Goal: Task Accomplishment & Management: Complete application form

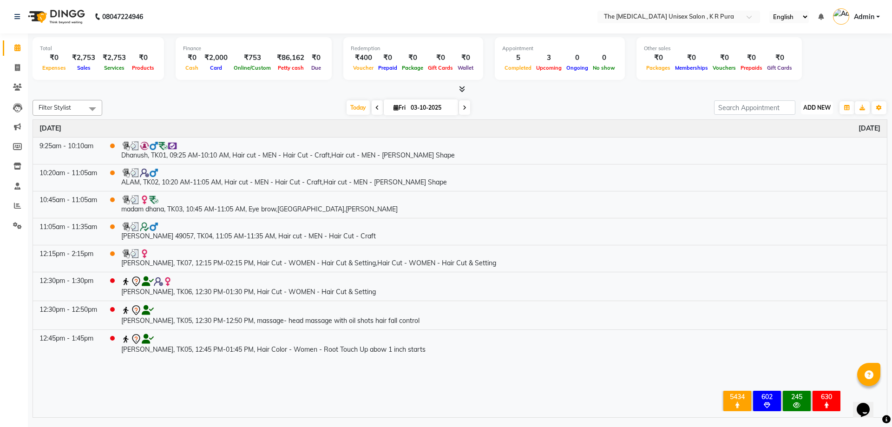
click at [817, 111] on span "ADD NEW" at bounding box center [817, 107] width 27 height 7
click at [785, 139] on link "Add Invoice" at bounding box center [795, 138] width 73 height 12
select select "service"
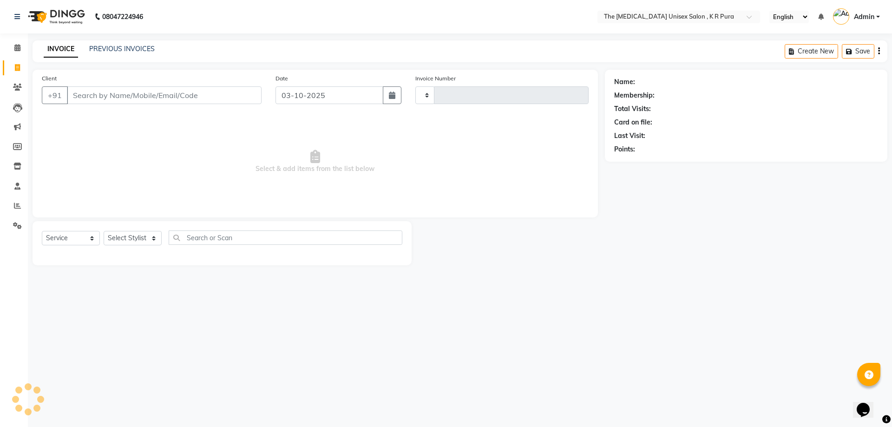
type input "3161"
select select "4050"
click at [163, 92] on input "Client" at bounding box center [164, 95] width 195 height 18
click at [144, 95] on input "Client" at bounding box center [164, 95] width 195 height 18
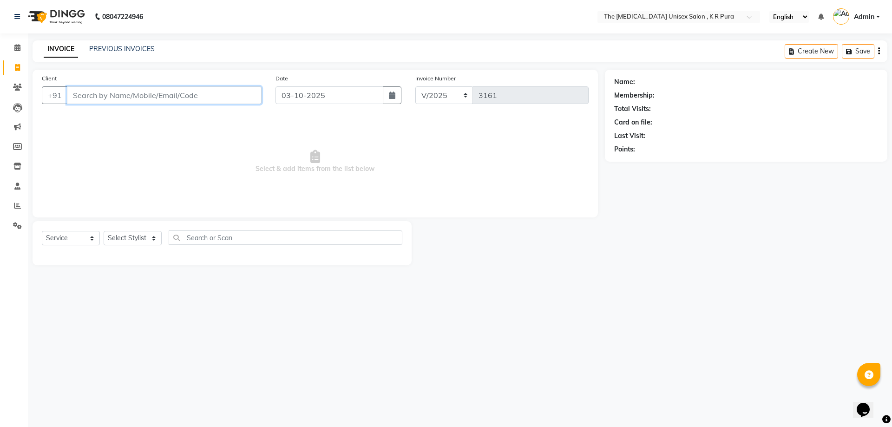
click at [144, 95] on input "Client" at bounding box center [164, 95] width 195 height 18
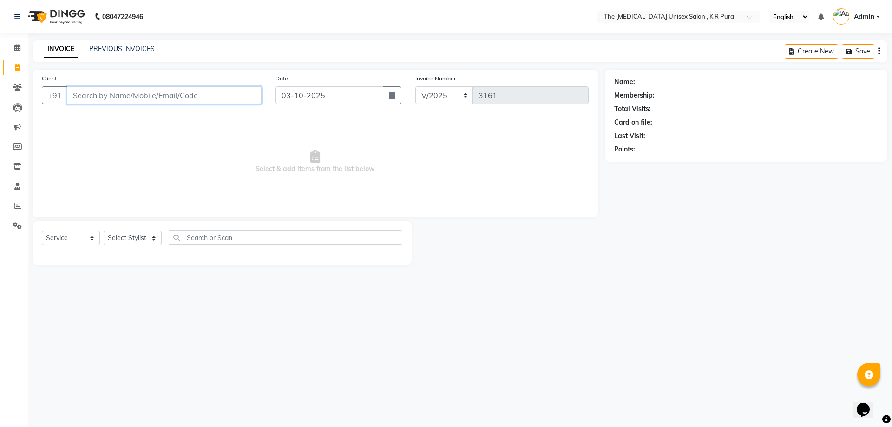
click at [144, 95] on input "Client" at bounding box center [164, 95] width 195 height 18
click at [110, 97] on input "Client" at bounding box center [164, 95] width 195 height 18
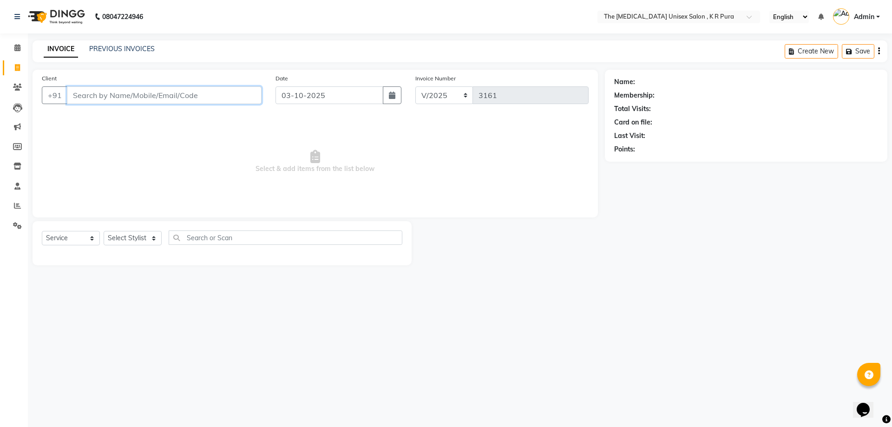
click at [110, 97] on input "Client" at bounding box center [164, 95] width 195 height 18
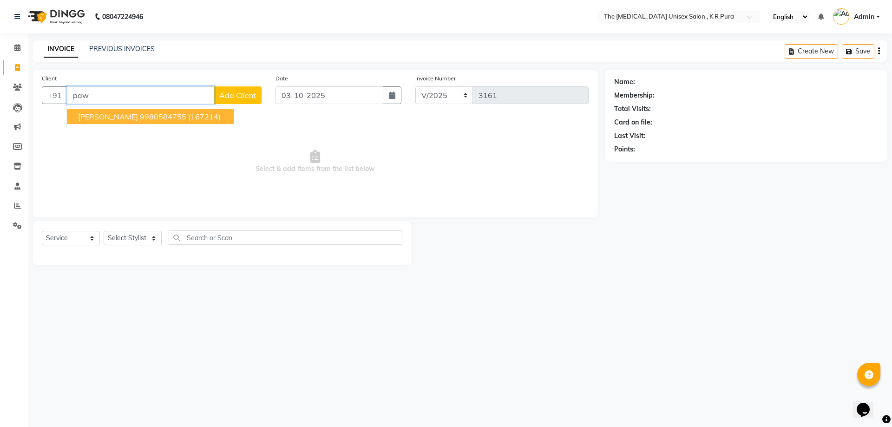
drag, startPoint x: 128, startPoint y: 123, endPoint x: 127, endPoint y: 117, distance: 6.7
click at [127, 117] on button "[PERSON_NAME] 9980584755 (167214)" at bounding box center [150, 116] width 167 height 15
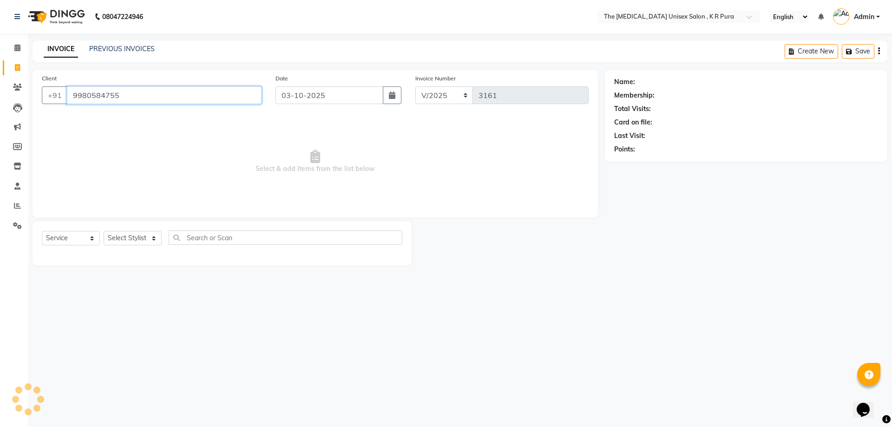
type input "9980584755"
select select "2: Object"
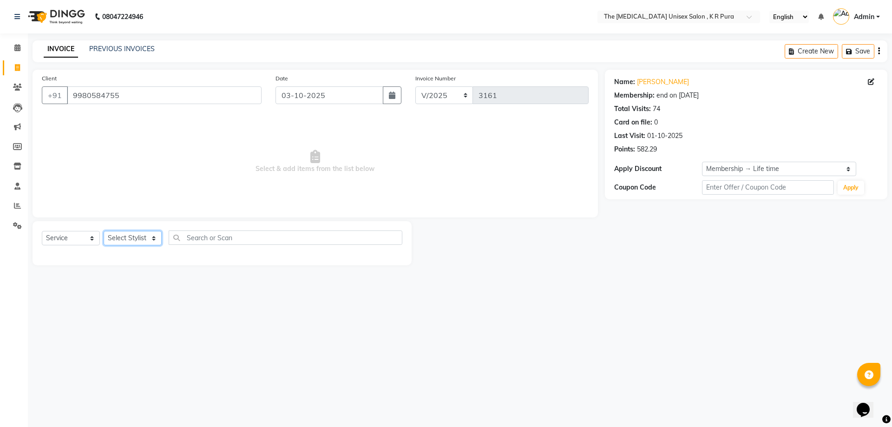
click at [153, 241] on select "Select Stylist [PERSON_NAME] [PERSON_NAME] [PERSON_NAME] [PERSON_NAME]" at bounding box center [133, 238] width 58 height 14
click at [104, 231] on select "Select Stylist [PERSON_NAME] [PERSON_NAME] [PERSON_NAME] [PERSON_NAME]" at bounding box center [133, 238] width 58 height 14
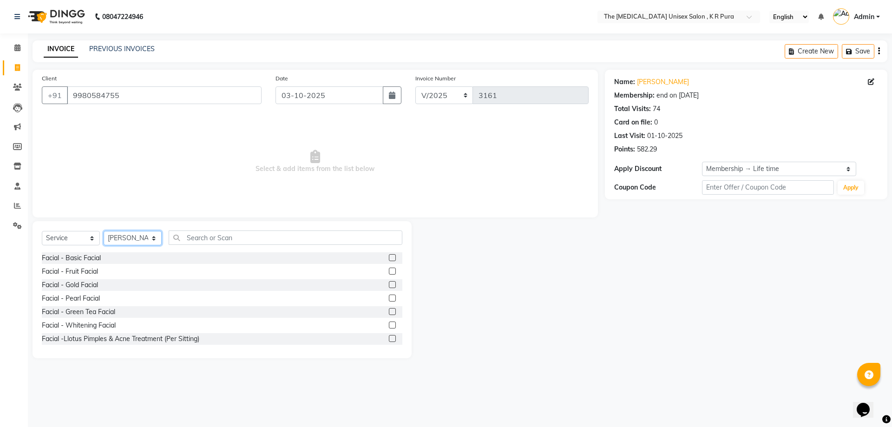
click at [153, 240] on select "Select Stylist [PERSON_NAME] [PERSON_NAME] [PERSON_NAME] [PERSON_NAME]" at bounding box center [133, 238] width 58 height 14
select select "88538"
click at [104, 231] on select "Select Stylist [PERSON_NAME] [PERSON_NAME] [PERSON_NAME] [PERSON_NAME]" at bounding box center [133, 238] width 58 height 14
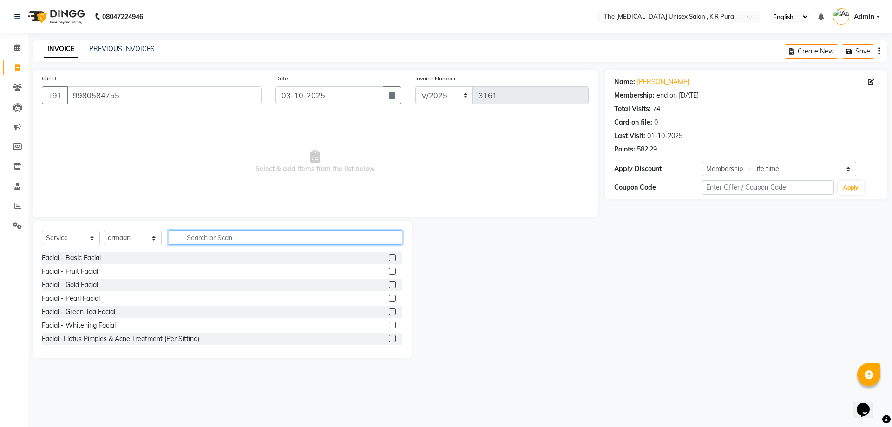
click at [227, 237] on input "text" at bounding box center [286, 238] width 234 height 14
type input "cut"
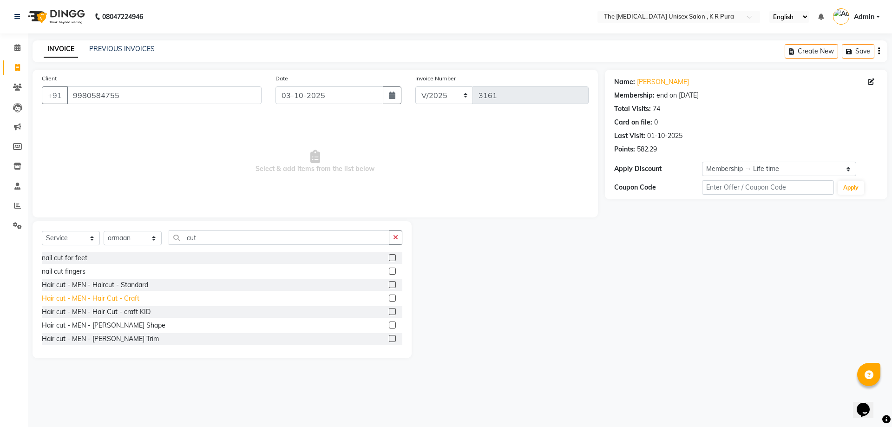
click at [134, 295] on div "Hair cut - MEN - Hair Cut - Craft" at bounding box center [91, 299] width 98 height 10
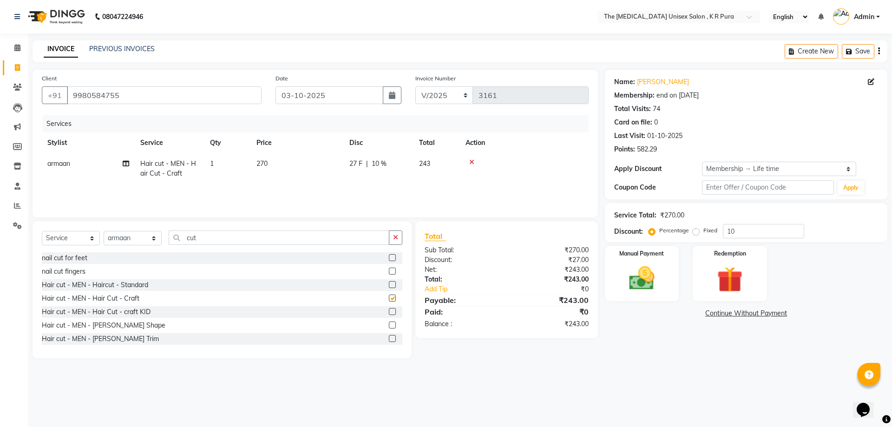
checkbox input "false"
click at [123, 323] on div "Hair cut - MEN - [PERSON_NAME] Shape" at bounding box center [104, 326] width 124 height 10
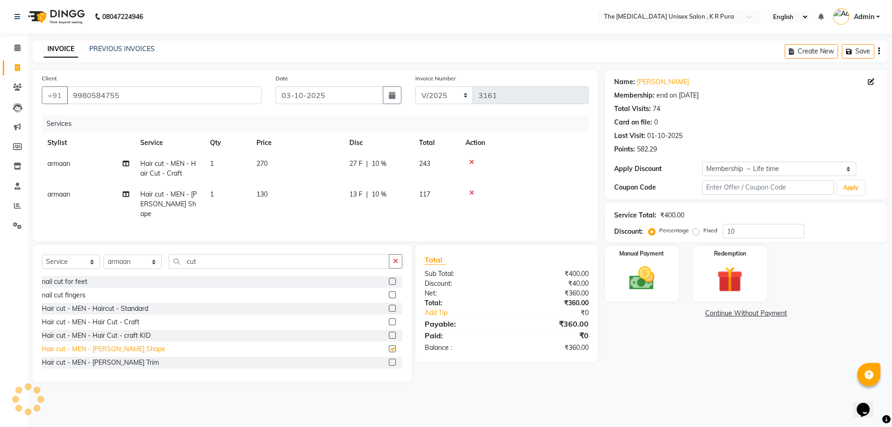
checkbox input "false"
click at [231, 255] on input "cut" at bounding box center [279, 261] width 221 height 14
type input "c"
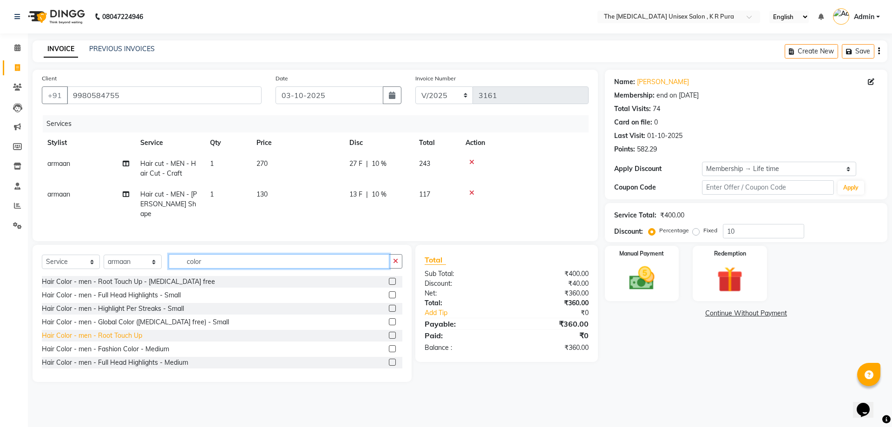
type input "color"
click at [116, 335] on div "Hair Color - men - Root Touch Up" at bounding box center [92, 336] width 100 height 10
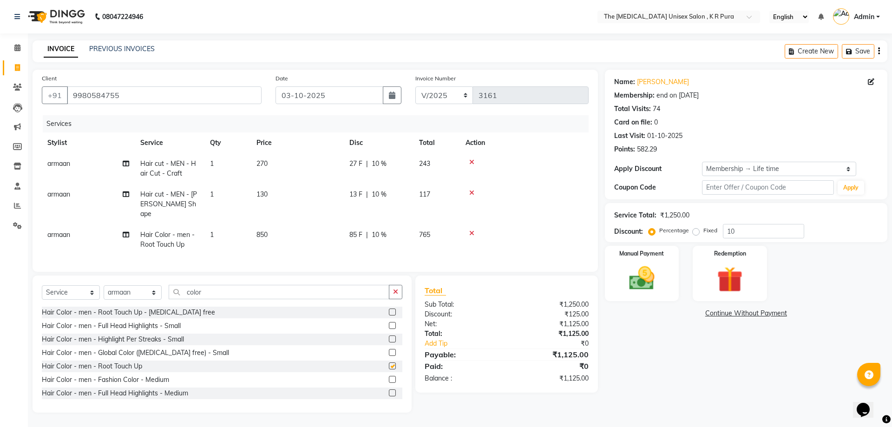
checkbox input "false"
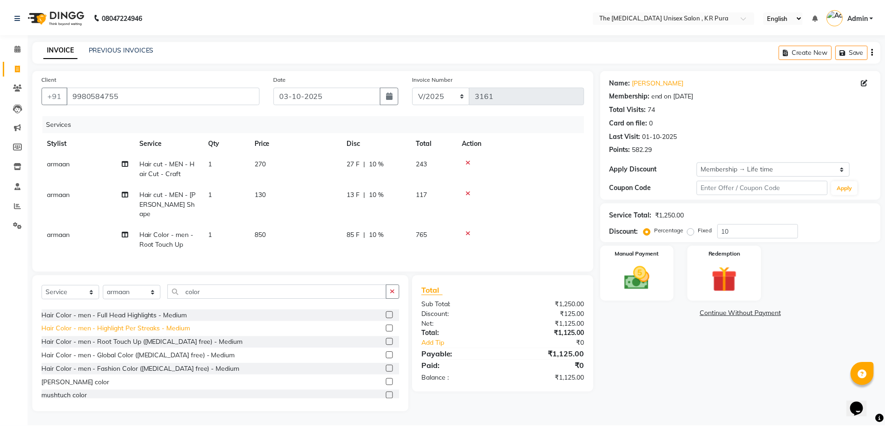
scroll to position [93, 0]
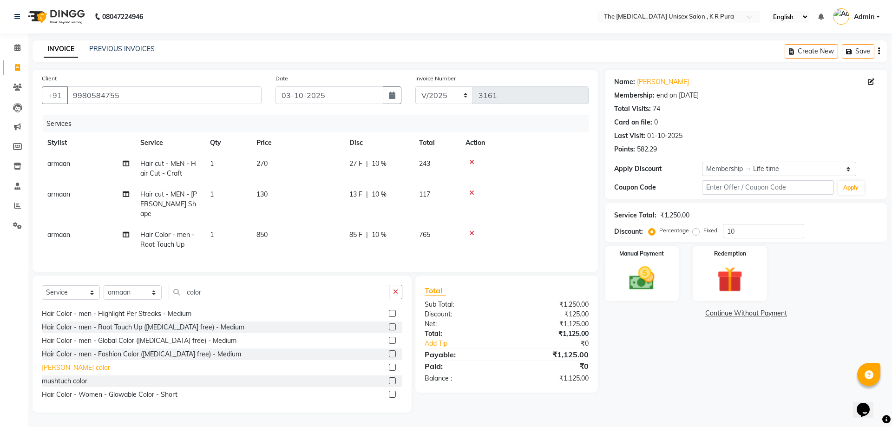
click at [60, 365] on div "[PERSON_NAME] color" at bounding box center [76, 368] width 68 height 10
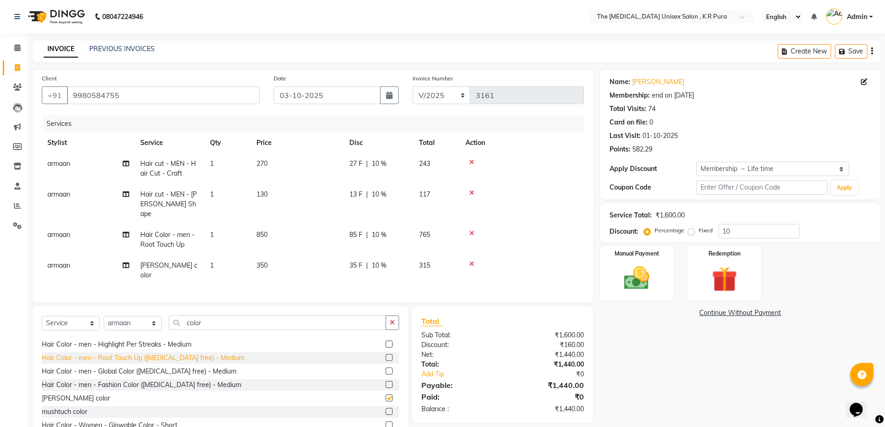
checkbox input "false"
click at [726, 233] on input "10" at bounding box center [759, 231] width 81 height 14
type input "0"
click at [733, 233] on input "0" at bounding box center [759, 231] width 81 height 14
type input "17"
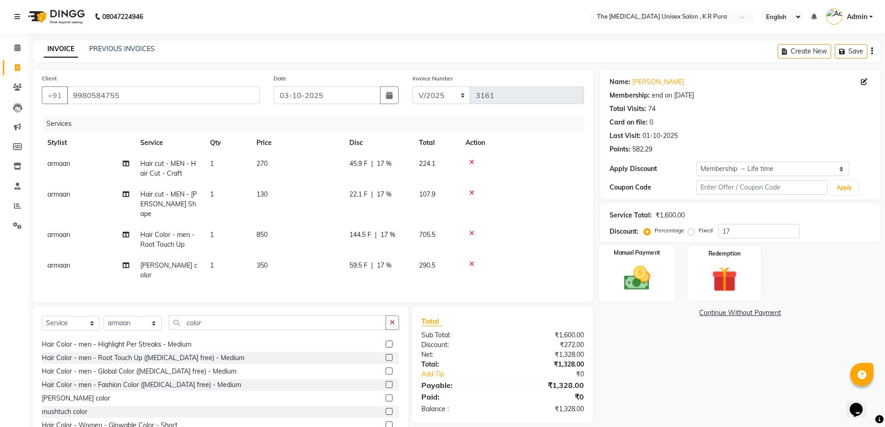
click at [636, 279] on img at bounding box center [637, 278] width 43 height 30
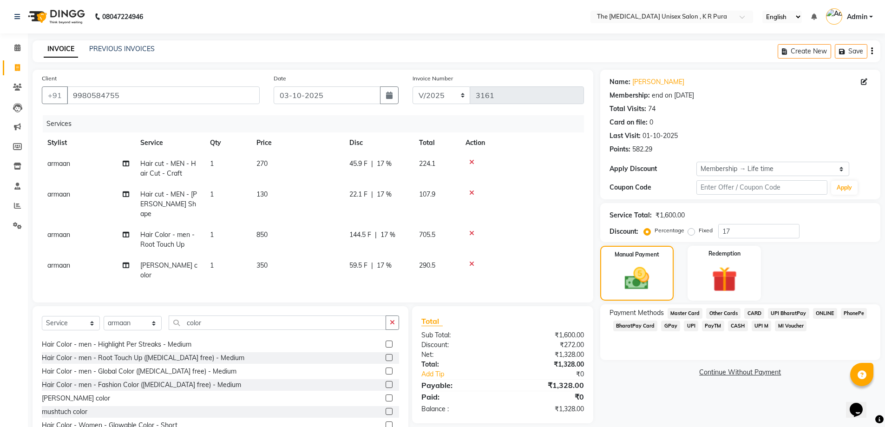
click at [671, 326] on span "GPay" at bounding box center [670, 326] width 19 height 11
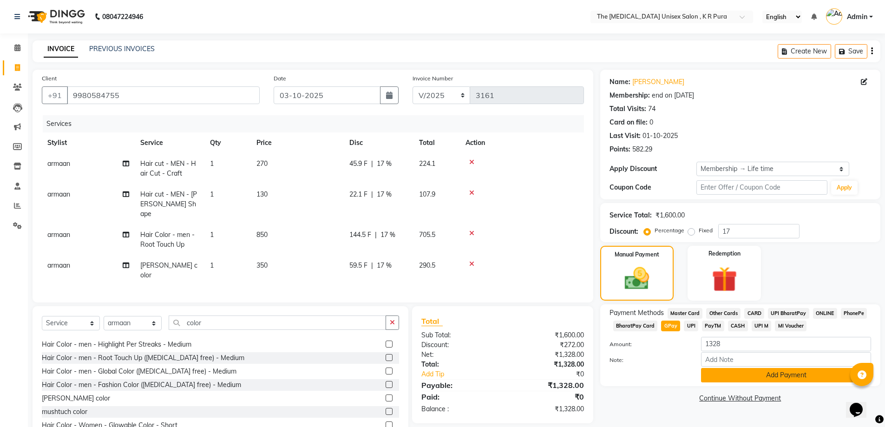
click at [787, 377] on button "Add Payment" at bounding box center [786, 375] width 170 height 14
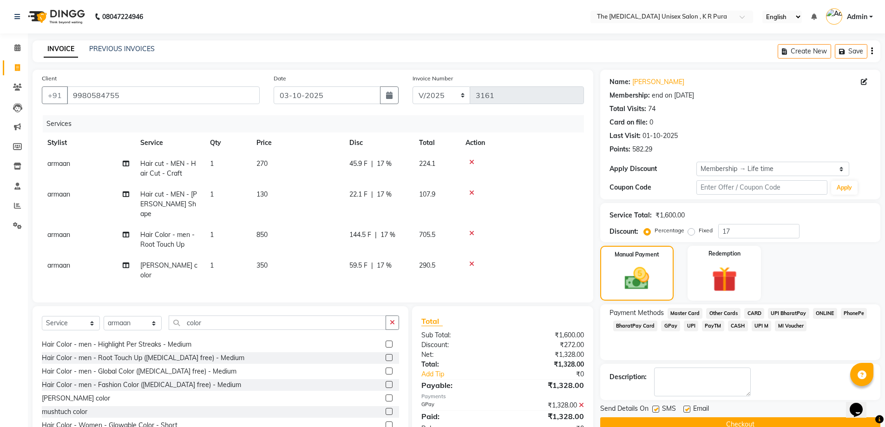
scroll to position [50, 0]
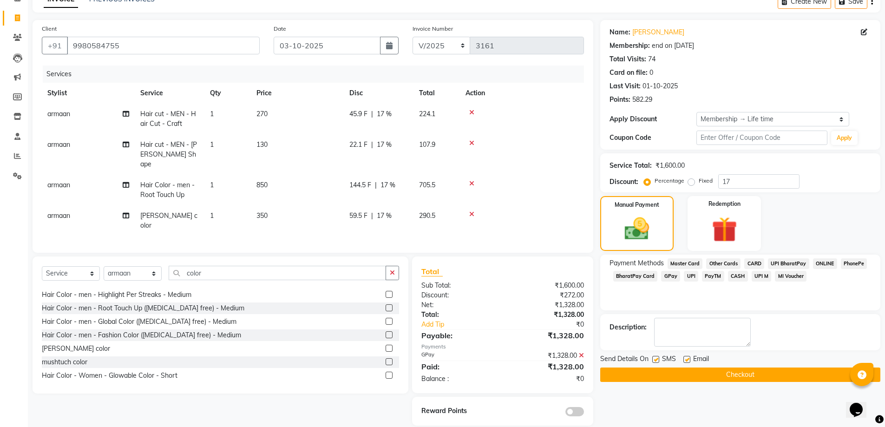
click at [755, 378] on button "Checkout" at bounding box center [740, 375] width 280 height 14
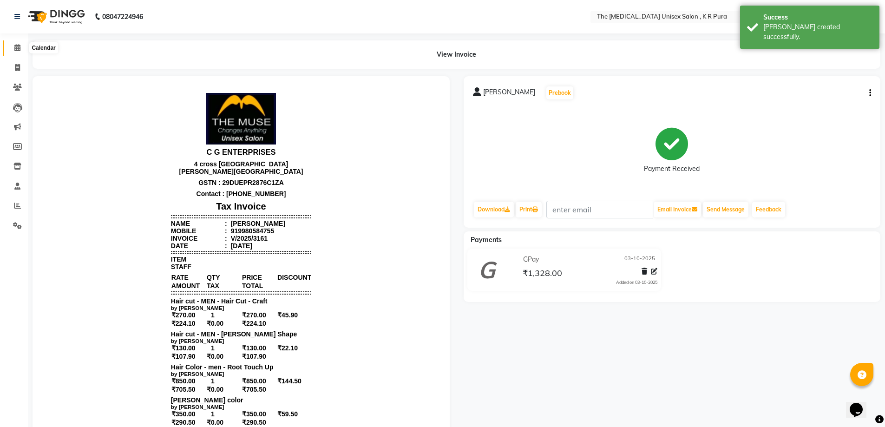
click at [17, 47] on icon at bounding box center [17, 47] width 6 height 7
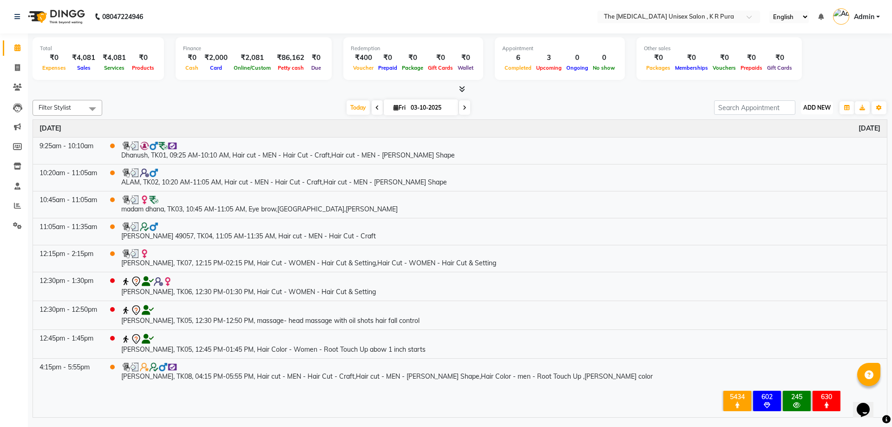
click at [811, 110] on span "ADD NEW" at bounding box center [817, 107] width 27 height 7
click at [783, 138] on link "Add Invoice" at bounding box center [795, 138] width 73 height 12
select select "service"
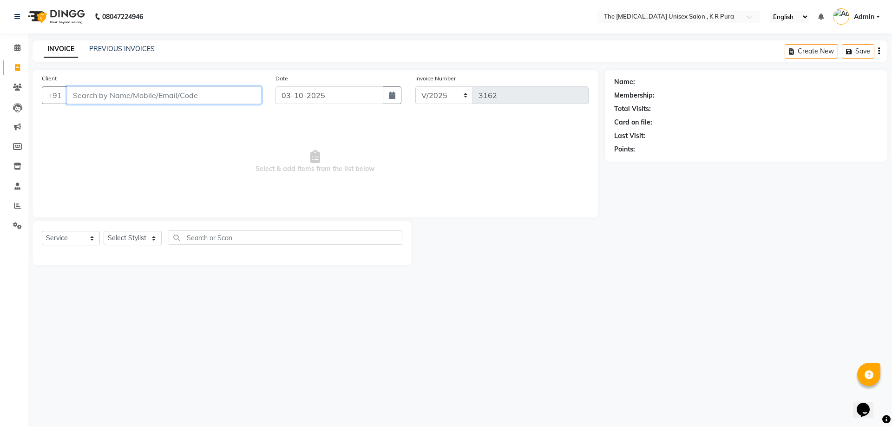
click at [125, 97] on input "Client" at bounding box center [164, 95] width 195 height 18
click at [117, 98] on input "Client" at bounding box center [164, 95] width 195 height 18
click at [193, 93] on input "Client" at bounding box center [164, 95] width 195 height 18
click at [197, 95] on input "Client" at bounding box center [164, 95] width 195 height 18
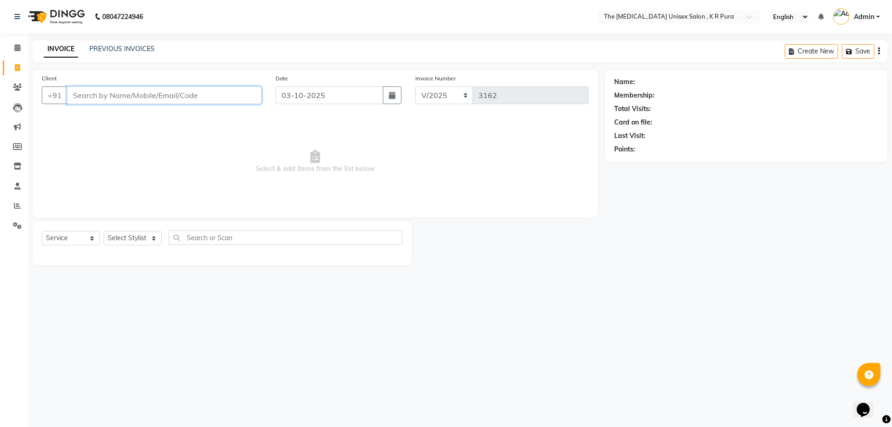
click at [193, 93] on input "Client" at bounding box center [164, 95] width 195 height 18
click at [191, 94] on input "Client" at bounding box center [164, 95] width 195 height 18
click at [198, 94] on input "Client" at bounding box center [164, 95] width 195 height 18
click at [192, 98] on input "Client" at bounding box center [164, 95] width 195 height 18
click at [137, 98] on input "Client" at bounding box center [164, 95] width 195 height 18
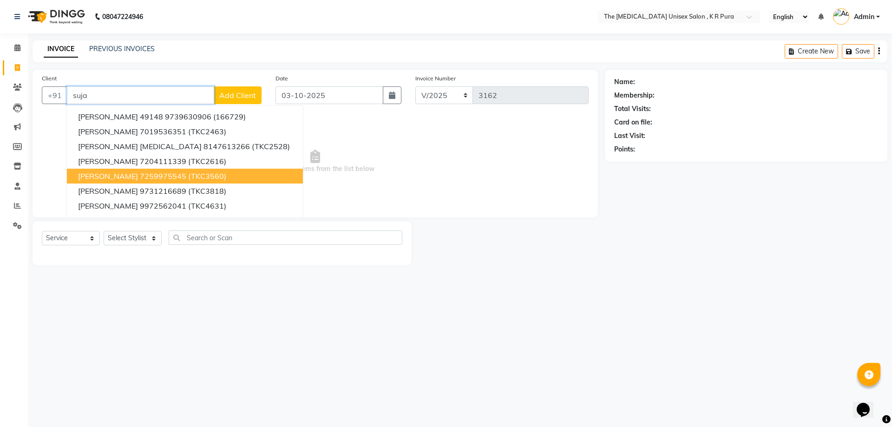
click at [171, 178] on ngb-highlight "7259975545" at bounding box center [163, 176] width 46 height 9
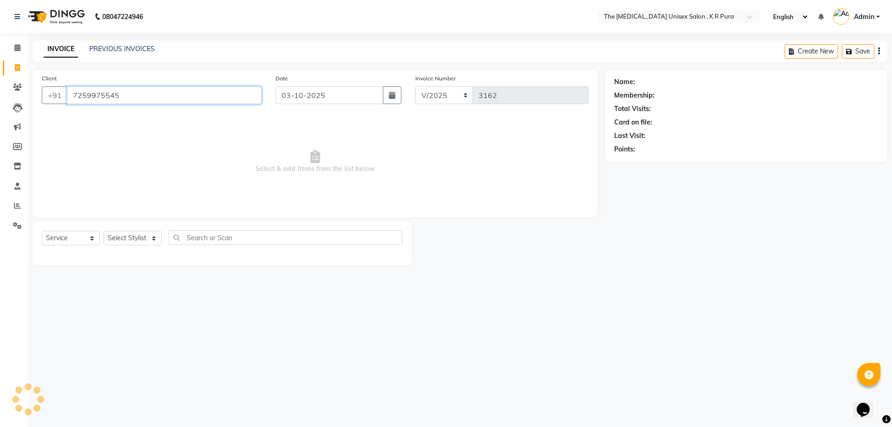
type input "7259975545"
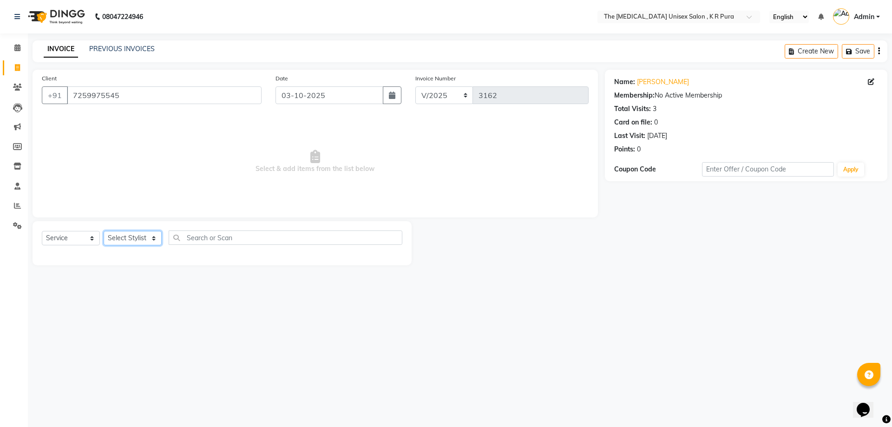
click at [152, 243] on select "Select Stylist [PERSON_NAME] [PERSON_NAME] [PERSON_NAME] [PERSON_NAME]" at bounding box center [133, 238] width 58 height 14
select select "21266"
click at [104, 231] on select "Select Stylist [PERSON_NAME] [PERSON_NAME] [PERSON_NAME] [PERSON_NAME]" at bounding box center [133, 238] width 58 height 14
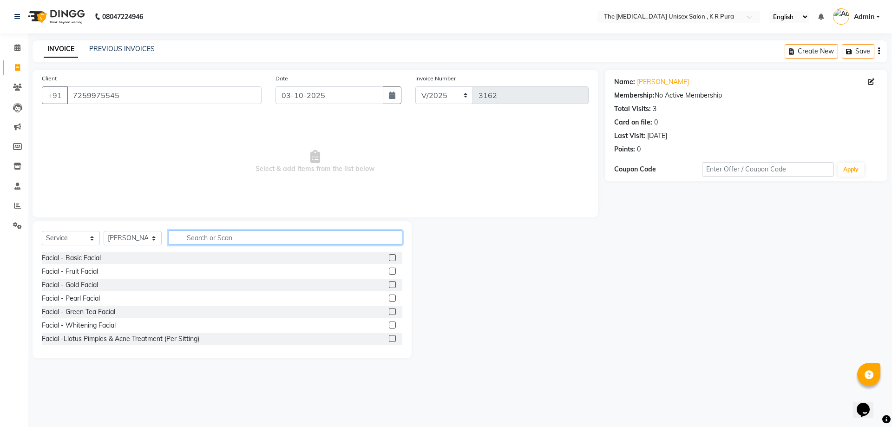
click at [201, 237] on input "text" at bounding box center [286, 238] width 234 height 14
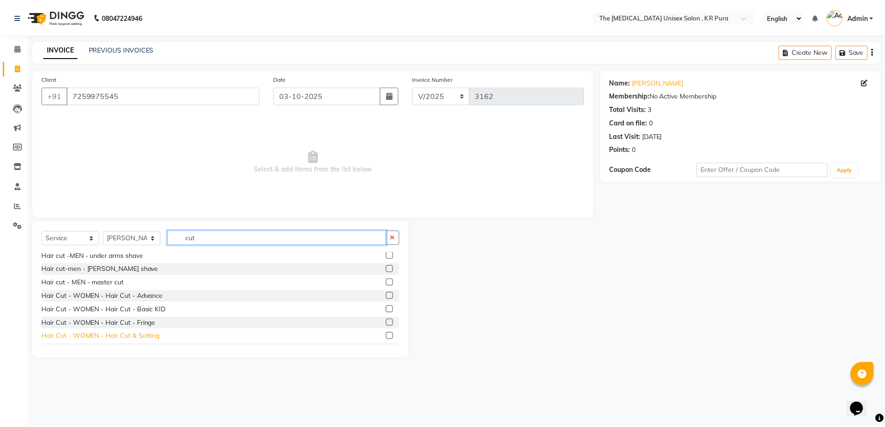
scroll to position [139, 0]
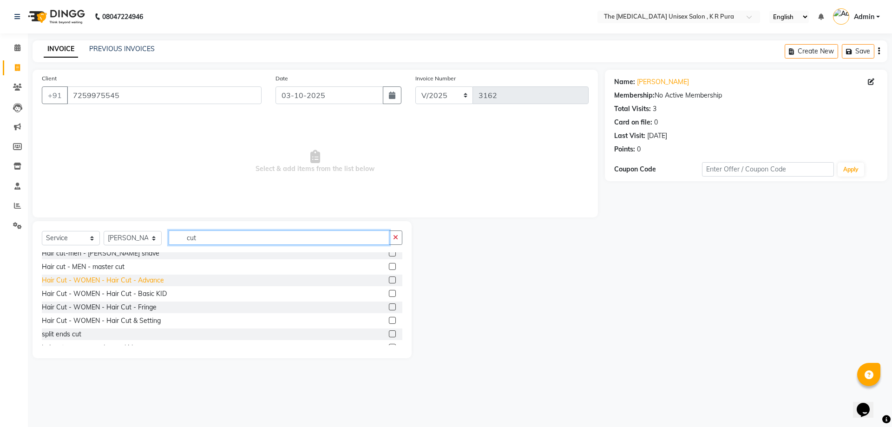
type input "cut"
click at [147, 284] on div "Hair Cut - WOMEN - Hair Cut - Advance" at bounding box center [103, 281] width 122 height 10
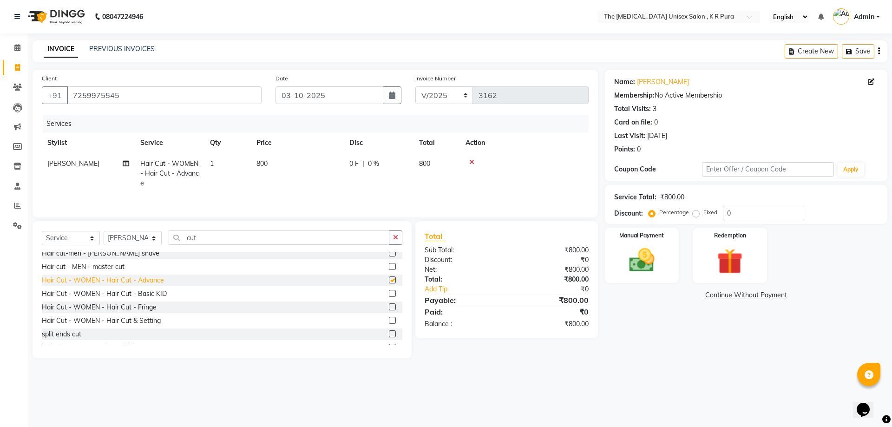
checkbox input "false"
click at [645, 259] on img at bounding box center [641, 260] width 43 height 31
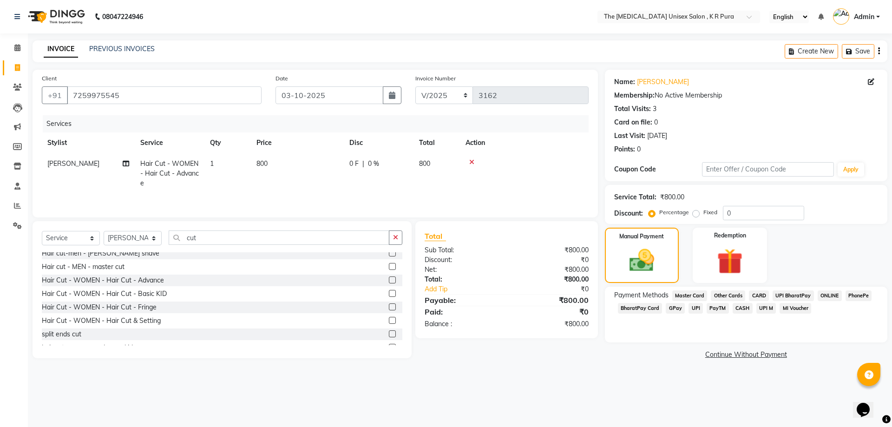
drag, startPoint x: 670, startPoint y: 310, endPoint x: 679, endPoint y: 316, distance: 10.1
click at [671, 310] on span "GPay" at bounding box center [675, 308] width 19 height 11
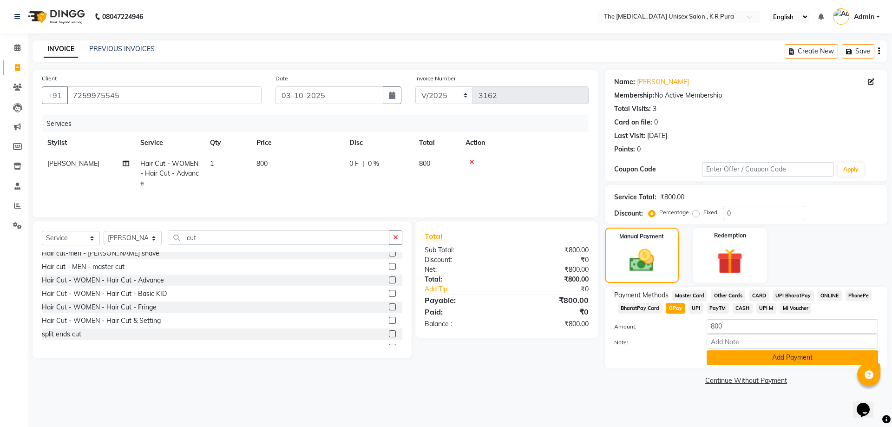
click at [739, 355] on button "Add Payment" at bounding box center [793, 357] width 172 height 14
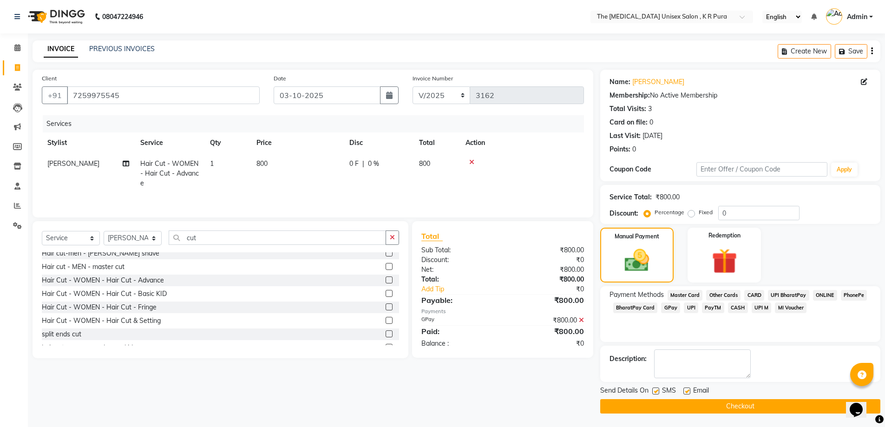
scroll to position [0, 0]
click at [722, 406] on button "Checkout" at bounding box center [740, 406] width 280 height 14
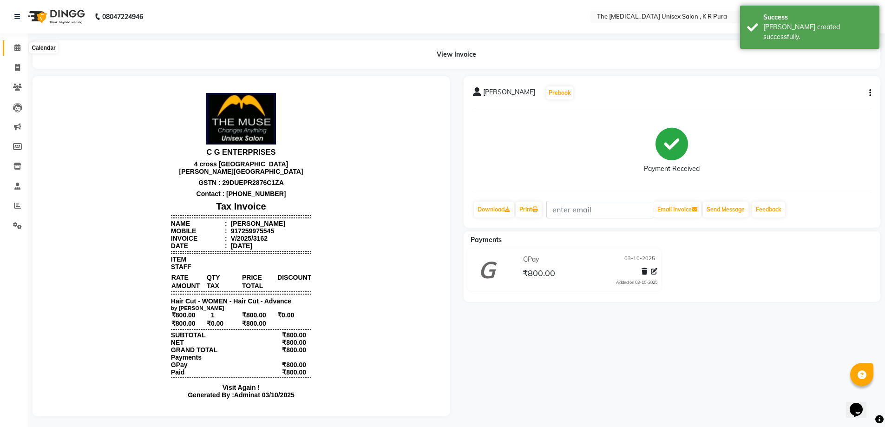
click at [18, 48] on icon at bounding box center [17, 47] width 6 height 7
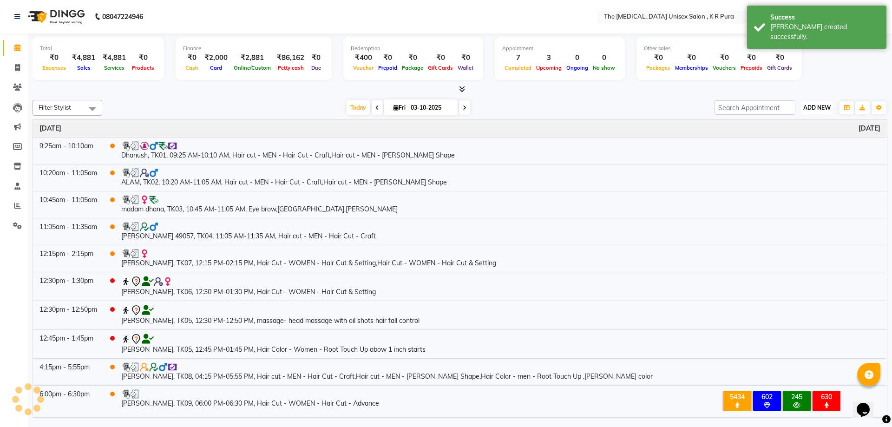
click at [817, 112] on button "ADD NEW Toggle Dropdown" at bounding box center [817, 107] width 32 height 13
click at [796, 139] on link "Add Invoice" at bounding box center [795, 138] width 73 height 12
select select "service"
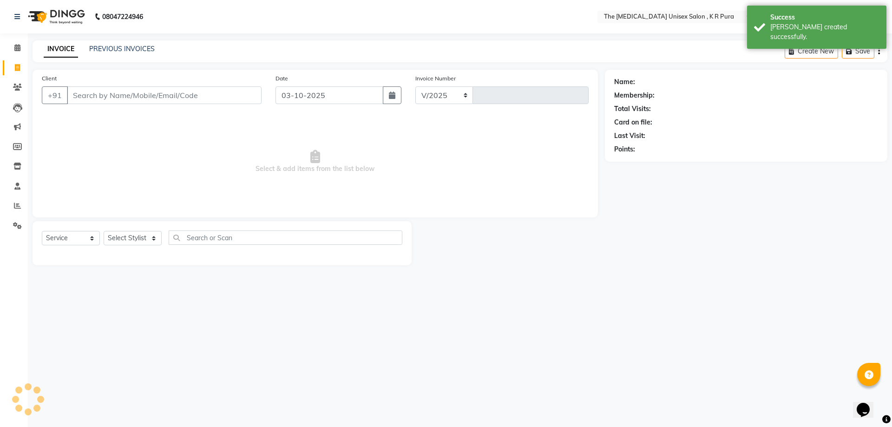
select select "4050"
type input "3163"
click at [167, 88] on input "Client" at bounding box center [164, 95] width 195 height 18
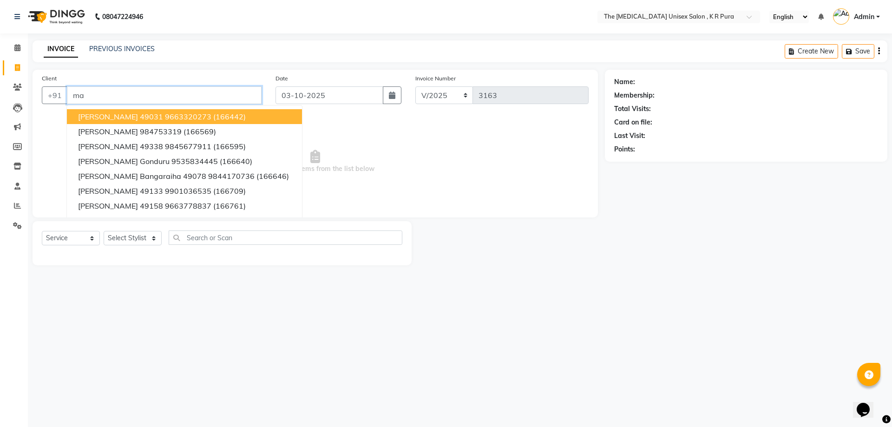
type input "m"
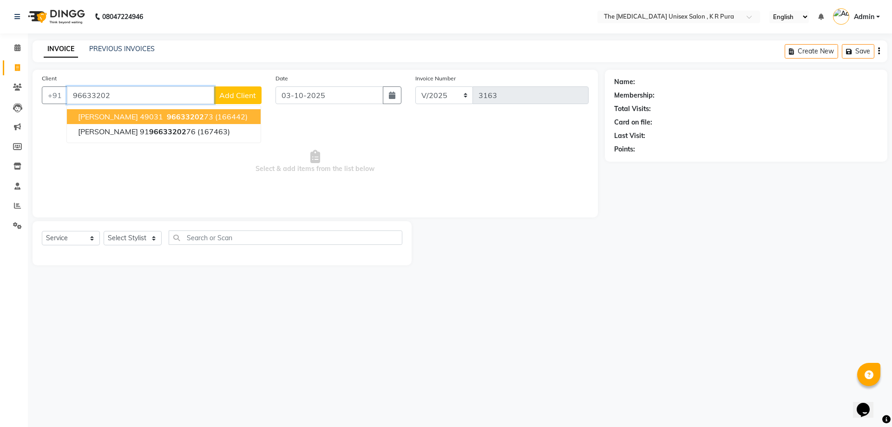
click at [165, 119] on ngb-highlight "96633202 73" at bounding box center [189, 116] width 48 height 9
type input "9663320273"
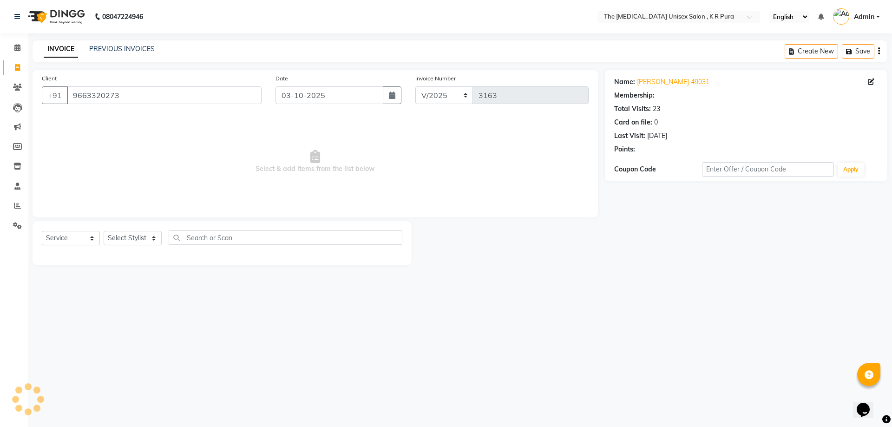
select select "2: Object"
click at [131, 236] on select "Select Stylist [PERSON_NAME] [PERSON_NAME] [PERSON_NAME] [PERSON_NAME]" at bounding box center [133, 238] width 58 height 14
select select "21266"
click at [104, 231] on select "Select Stylist [PERSON_NAME] [PERSON_NAME] [PERSON_NAME] [PERSON_NAME]" at bounding box center [133, 238] width 58 height 14
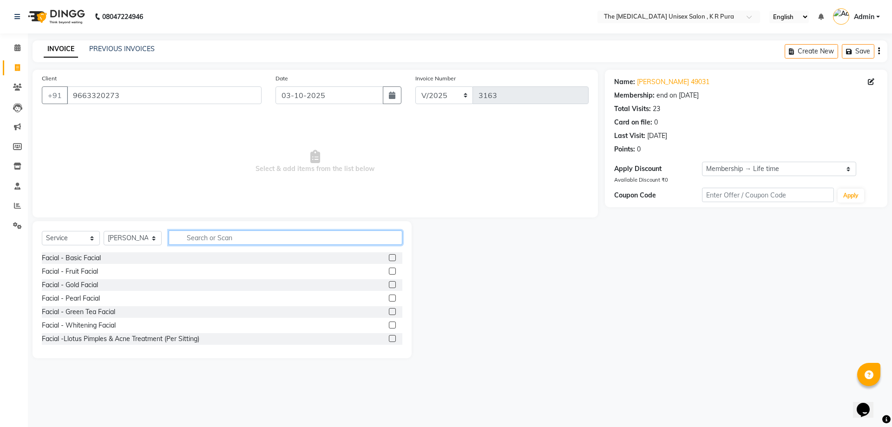
click at [211, 241] on input "text" at bounding box center [286, 238] width 234 height 14
type input "cut"
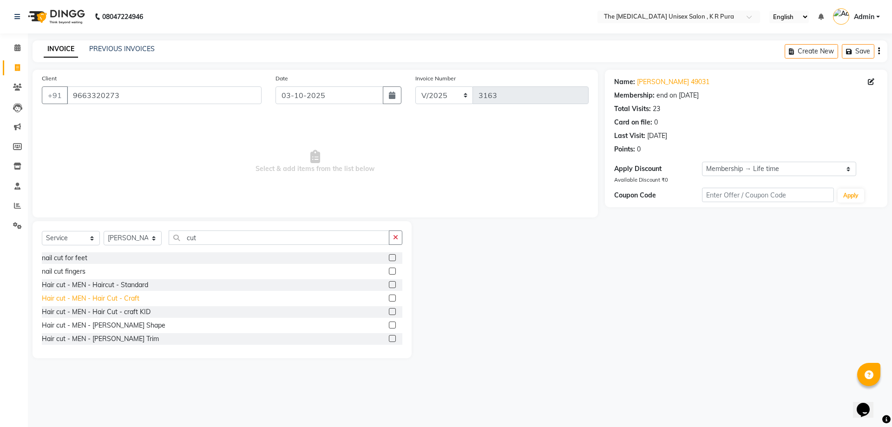
click at [119, 300] on div "Hair cut - MEN - Hair Cut - Craft" at bounding box center [91, 299] width 98 height 10
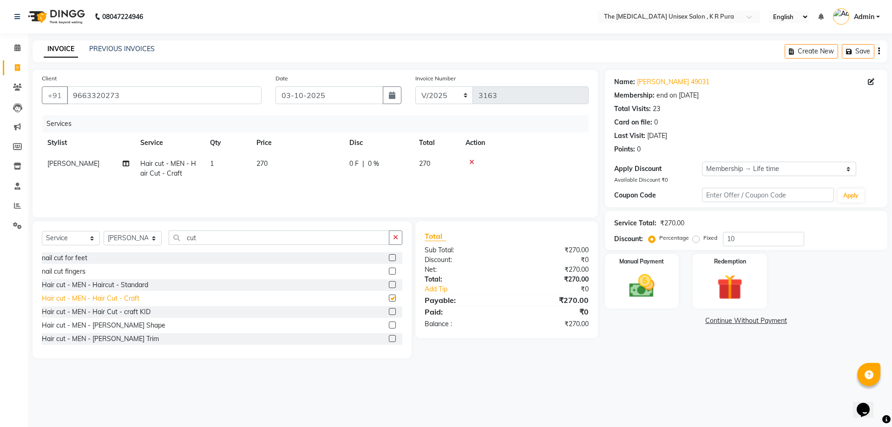
checkbox input "false"
click at [473, 162] on icon at bounding box center [471, 162] width 5 height 7
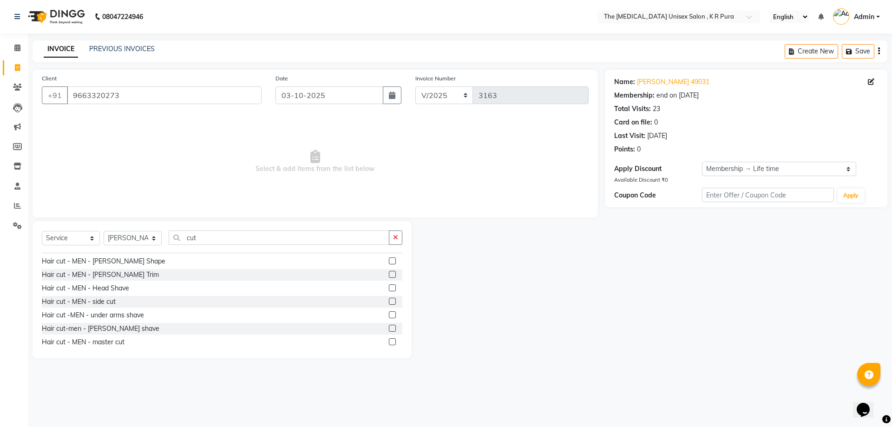
scroll to position [93, 0]
click at [101, 313] on div "Hair cut - MEN - master cut" at bounding box center [83, 314] width 83 height 10
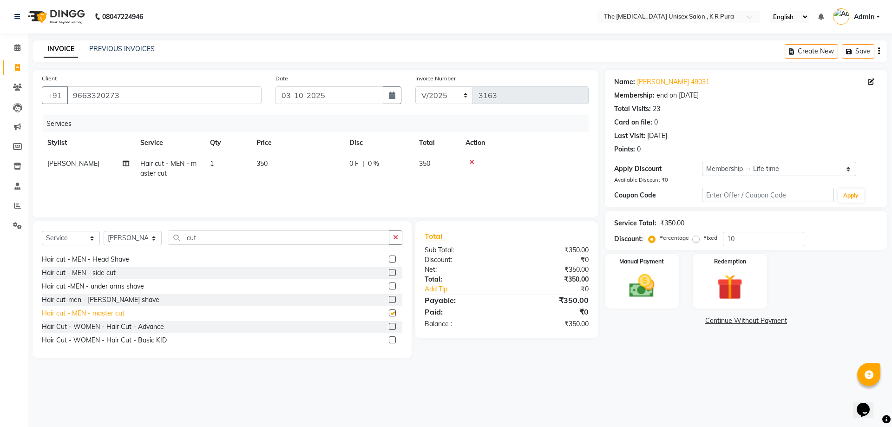
checkbox input "false"
click at [210, 238] on input "cut" at bounding box center [279, 238] width 221 height 14
type input "c"
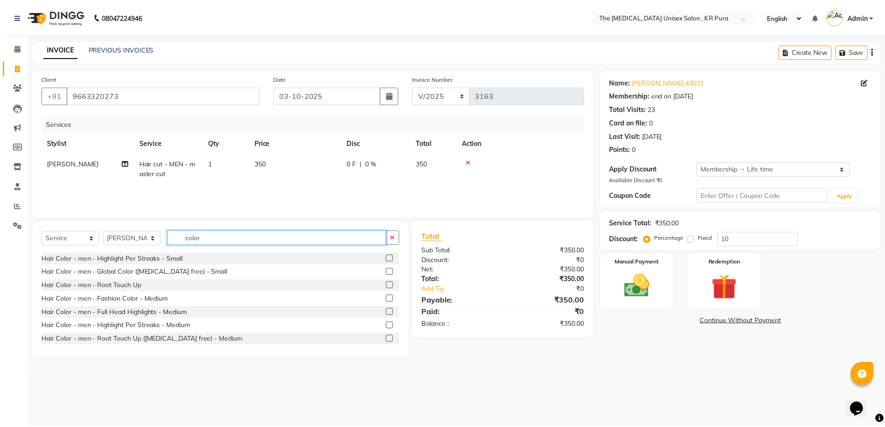
scroll to position [0, 0]
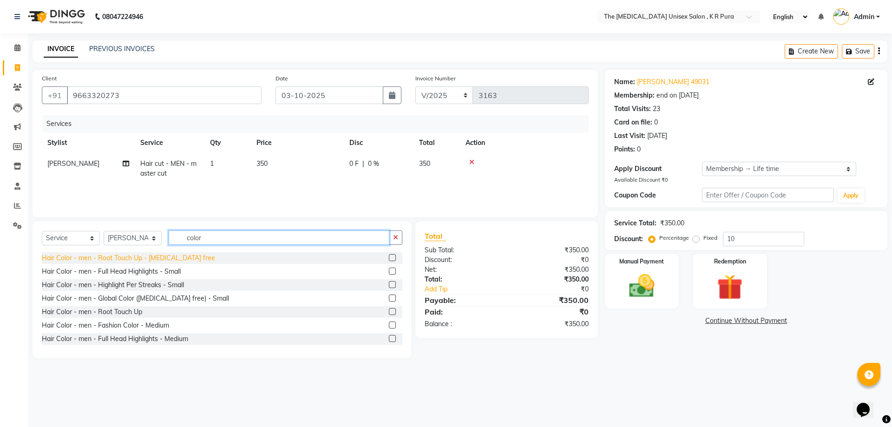
type input "color"
click at [160, 256] on div "Hair Color - men - Root Touch Up - [MEDICAL_DATA] free" at bounding box center [128, 258] width 173 height 10
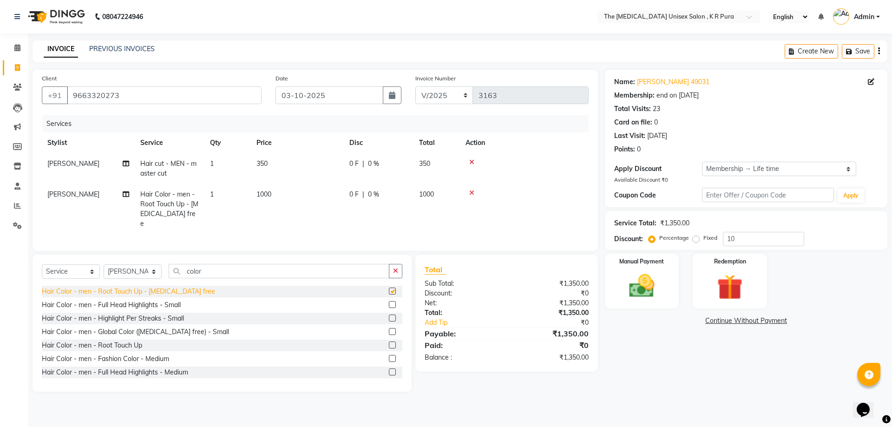
checkbox input "false"
click at [734, 172] on select "Select Membership → Life time Loyalty → All Customers → Level 1" at bounding box center [779, 169] width 154 height 14
select select "0:"
click at [702, 162] on select "Select Membership → Life time Loyalty → All Customers → Level 1" at bounding box center [779, 169] width 154 height 14
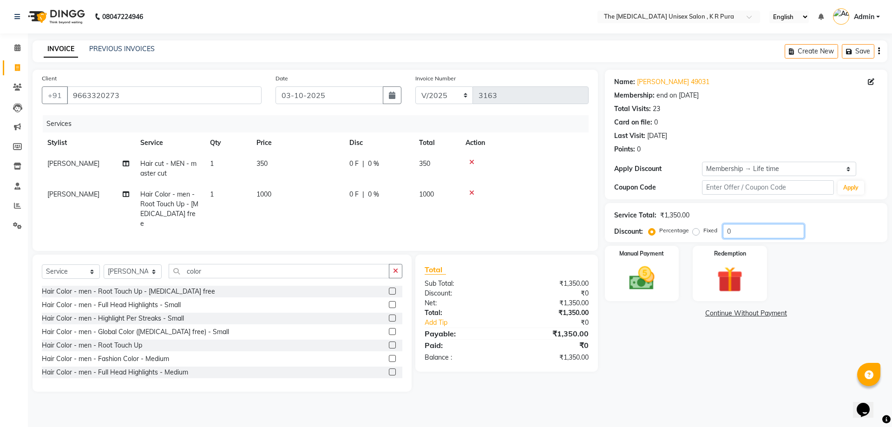
drag, startPoint x: 725, startPoint y: 229, endPoint x: 746, endPoint y: 239, distance: 23.1
click at [726, 229] on input "0" at bounding box center [763, 231] width 81 height 14
type input "10"
click at [646, 283] on img at bounding box center [641, 278] width 43 height 31
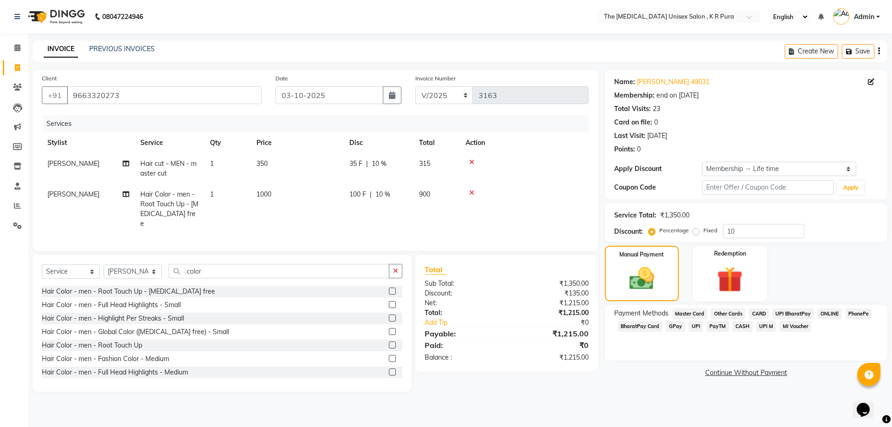
drag, startPoint x: 673, startPoint y: 325, endPoint x: 703, endPoint y: 336, distance: 31.9
click at [673, 326] on span "GPay" at bounding box center [675, 326] width 19 height 11
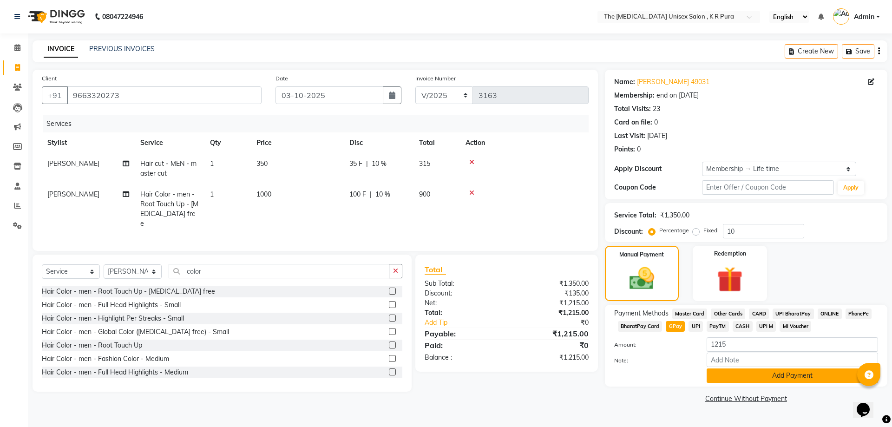
click at [772, 376] on button "Add Payment" at bounding box center [793, 376] width 172 height 14
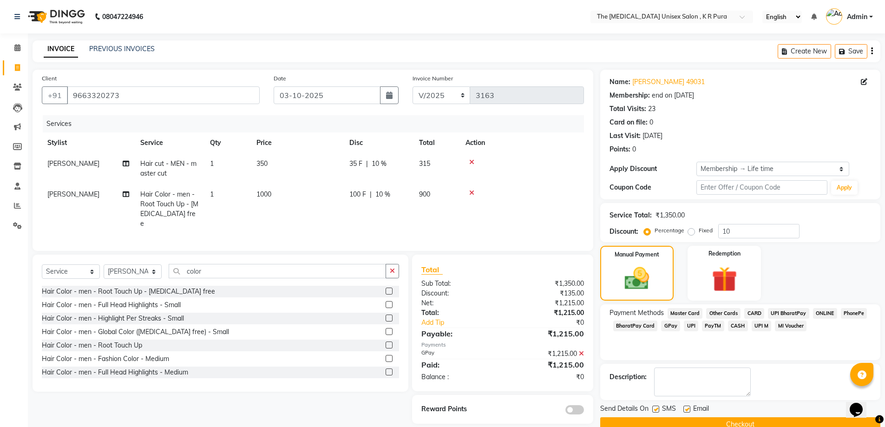
scroll to position [19, 0]
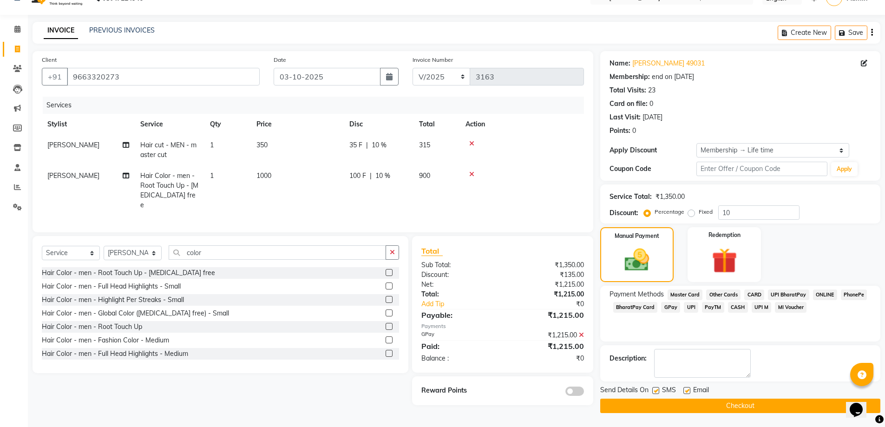
click at [766, 406] on button "Checkout" at bounding box center [740, 406] width 280 height 14
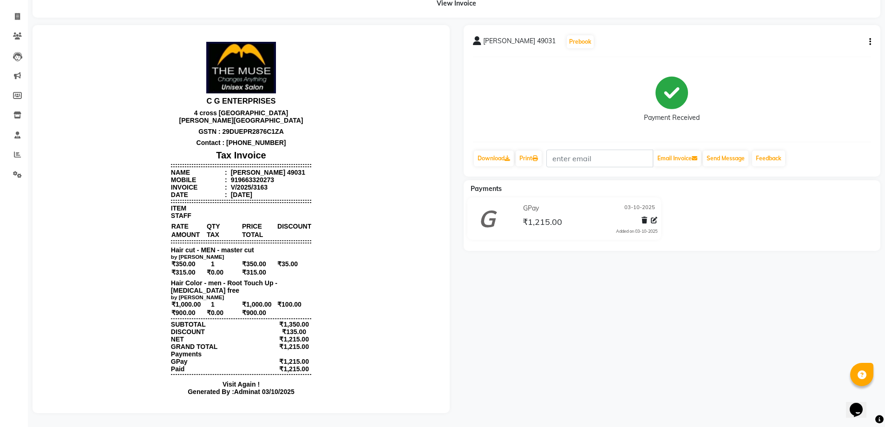
scroll to position [12, 0]
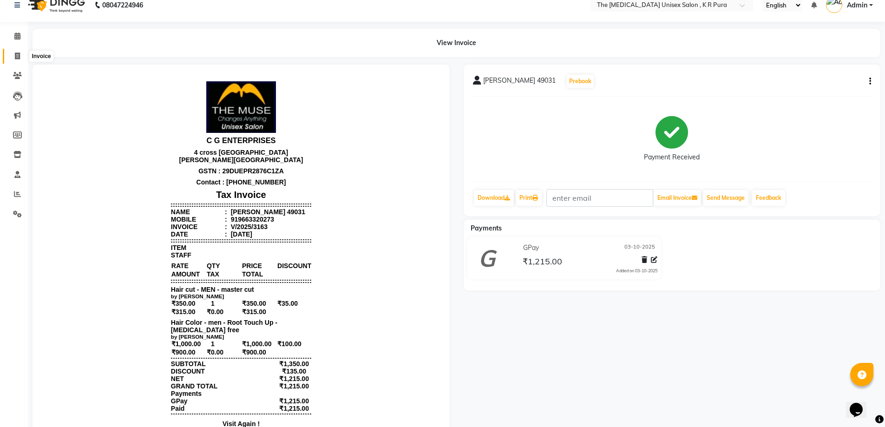
click at [20, 58] on icon at bounding box center [17, 56] width 5 height 7
select select "service"
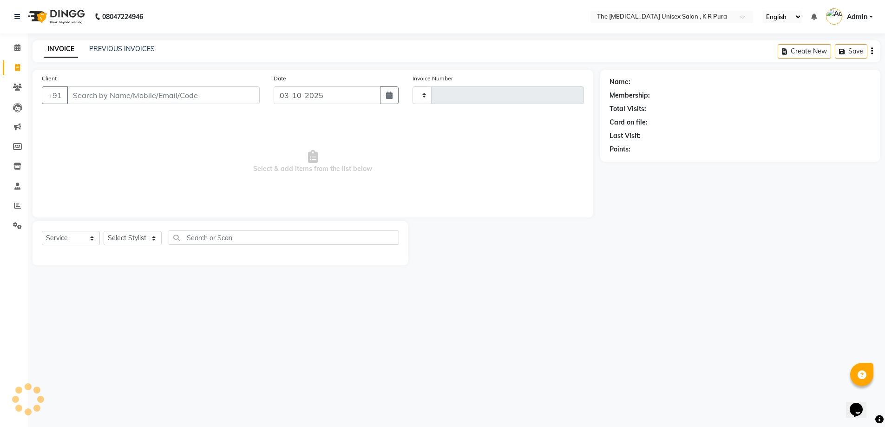
type input "3164"
select select "4050"
click at [147, 99] on input "Client" at bounding box center [164, 95] width 195 height 18
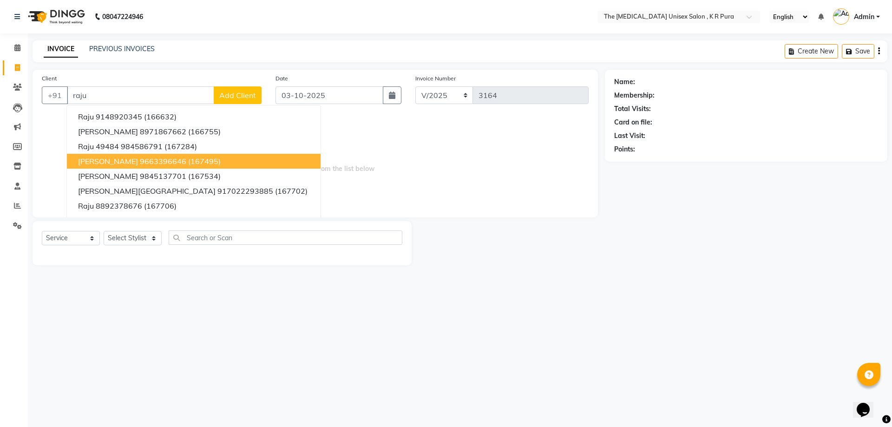
click at [140, 160] on ngb-highlight "9663396646" at bounding box center [163, 161] width 46 height 9
type input "9663396646"
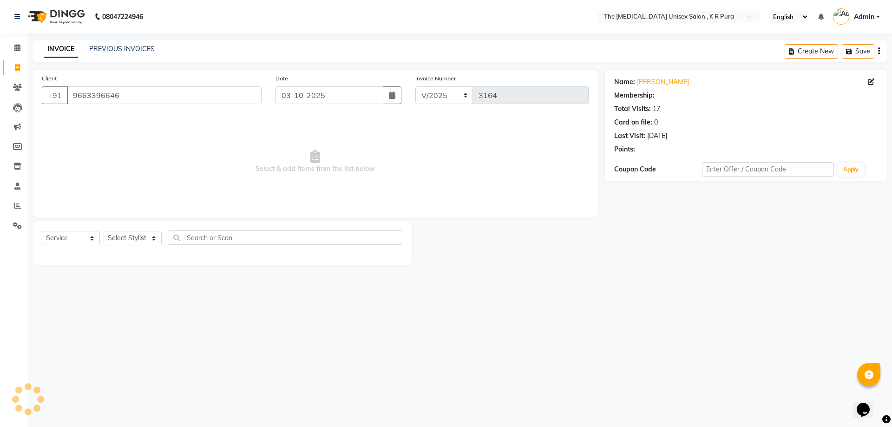
select select "1: Object"
click at [152, 241] on select "Select Stylist [PERSON_NAME] [PERSON_NAME] [PERSON_NAME] [PERSON_NAME]" at bounding box center [133, 238] width 58 height 14
select select "21266"
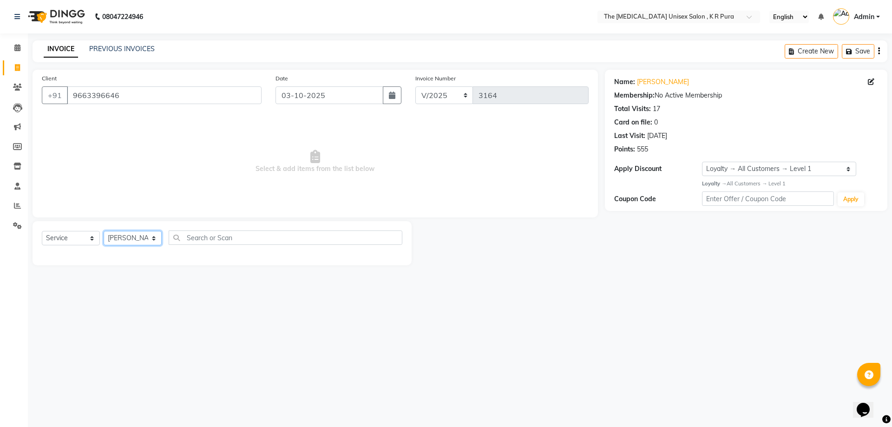
click at [104, 231] on select "Select Stylist [PERSON_NAME] [PERSON_NAME] [PERSON_NAME] [PERSON_NAME]" at bounding box center [133, 238] width 58 height 14
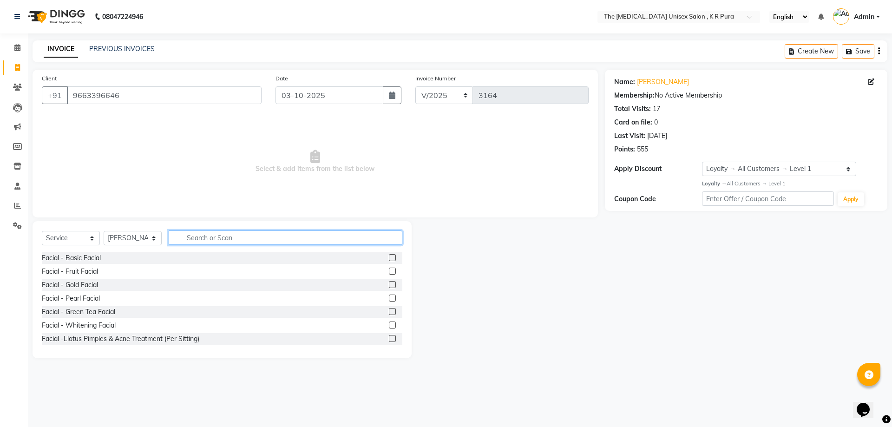
click at [220, 239] on input "text" at bounding box center [286, 238] width 234 height 14
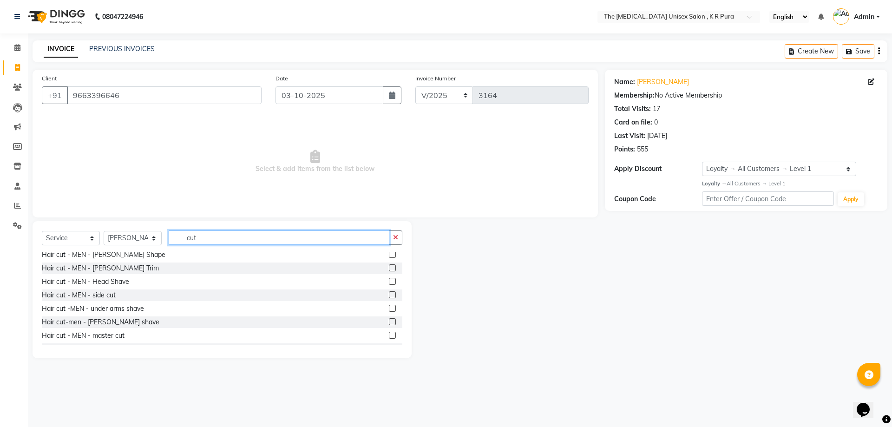
scroll to position [93, 0]
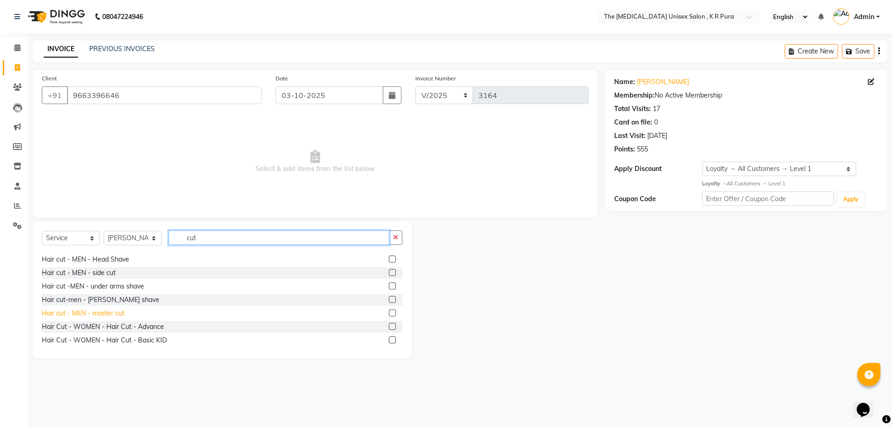
type input "cut"
click at [112, 312] on div "Hair cut - MEN - master cut" at bounding box center [83, 314] width 83 height 10
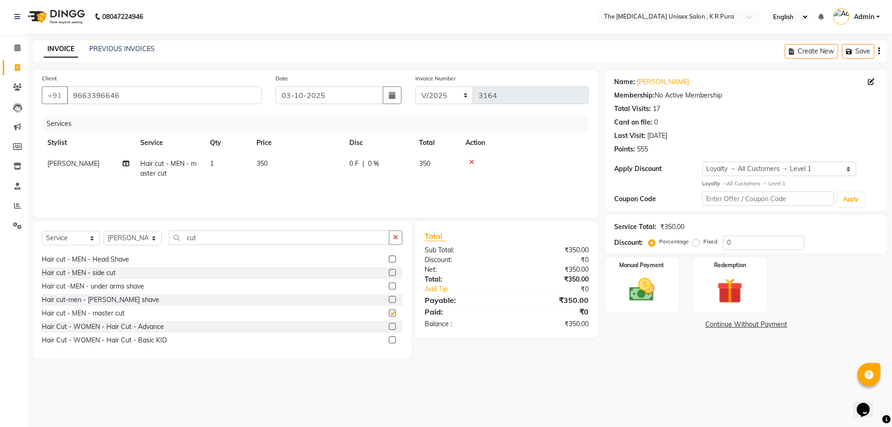
checkbox input "false"
click at [155, 240] on select "Select Stylist [PERSON_NAME] [PERSON_NAME] [PERSON_NAME] [PERSON_NAME]" at bounding box center [133, 238] width 58 height 14
select select "88538"
click at [104, 231] on select "Select Stylist [PERSON_NAME] [PERSON_NAME] [PERSON_NAME] [PERSON_NAME]" at bounding box center [133, 238] width 58 height 14
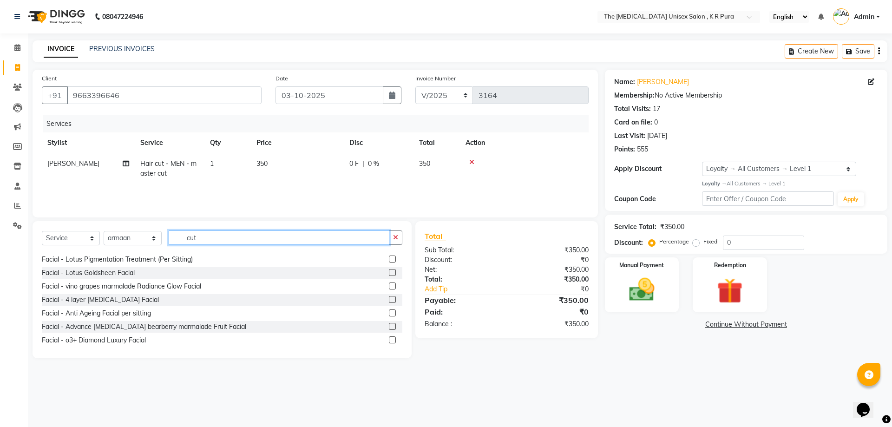
click at [224, 237] on input "cut" at bounding box center [279, 238] width 221 height 14
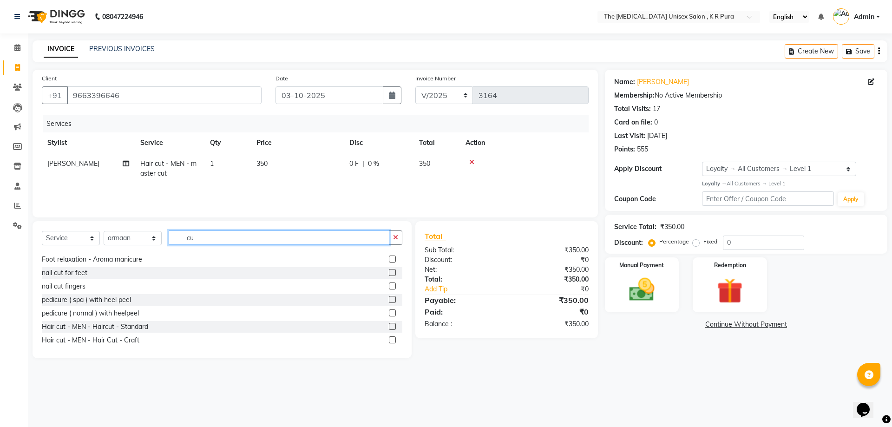
type input "c"
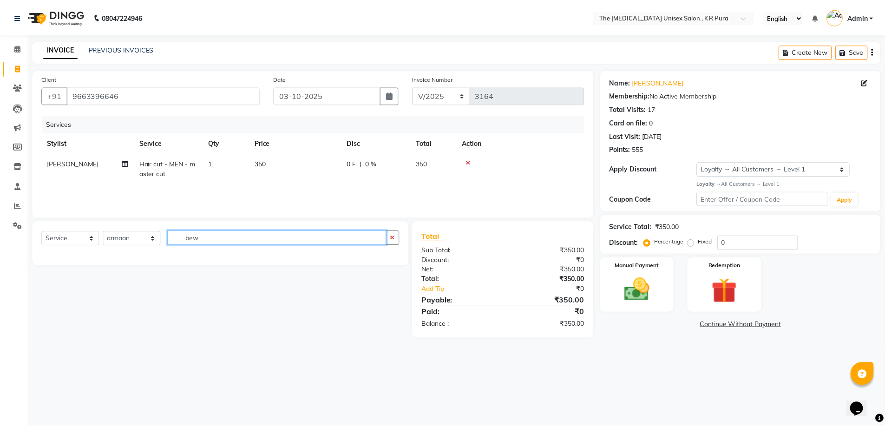
scroll to position [0, 0]
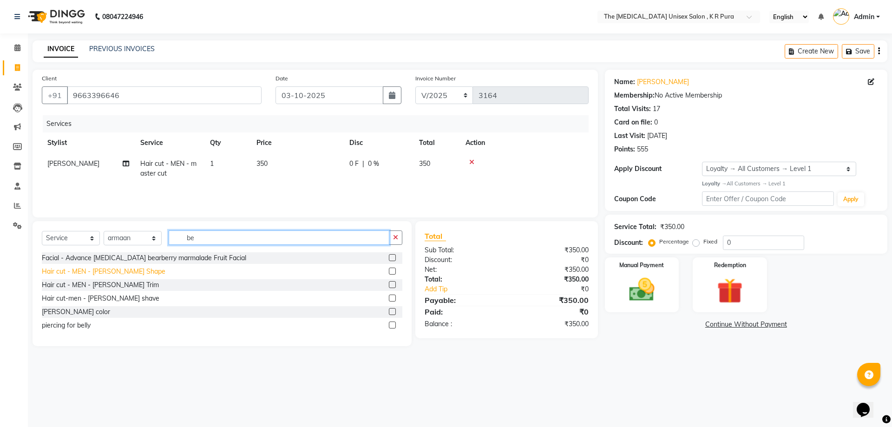
type input "be"
click at [111, 273] on div "Hair cut - MEN - [PERSON_NAME] Shape" at bounding box center [104, 272] width 124 height 10
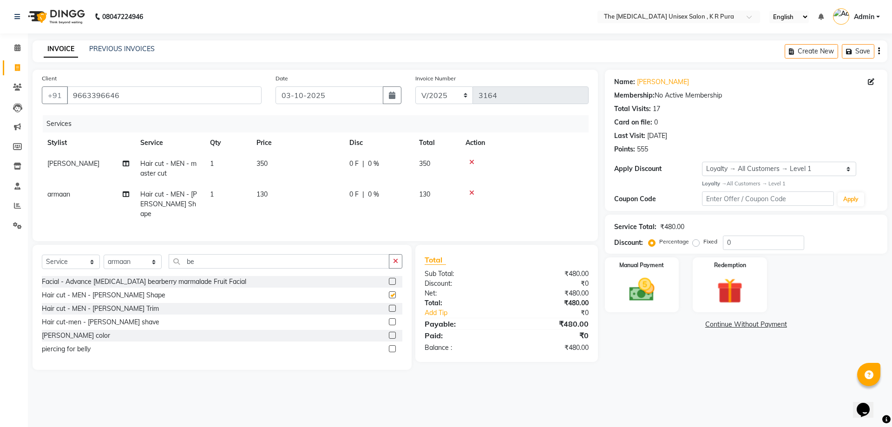
checkbox input "false"
click at [227, 255] on input "be" at bounding box center [279, 261] width 221 height 14
type input "b"
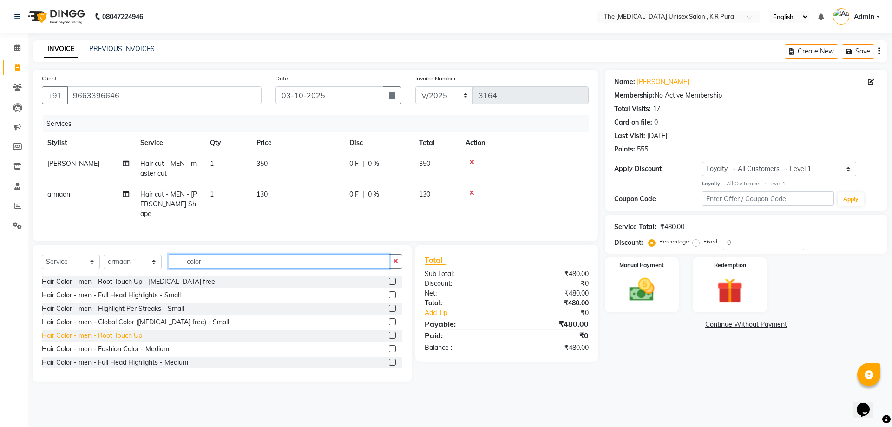
type input "color"
click at [121, 331] on div "Hair Color - men - Root Touch Up" at bounding box center [92, 336] width 100 height 10
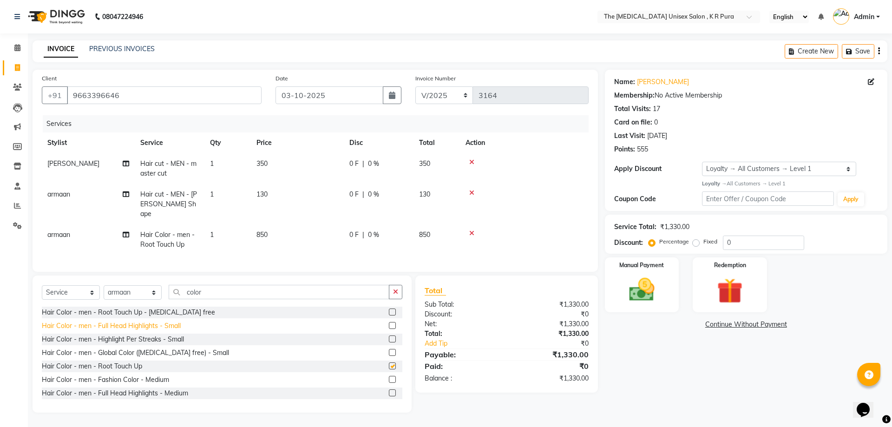
checkbox input "false"
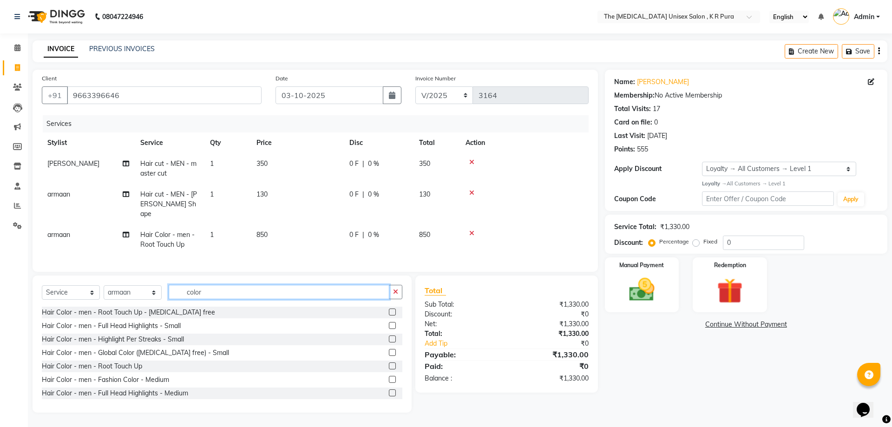
click at [225, 289] on input "color" at bounding box center [279, 292] width 221 height 14
type input "c"
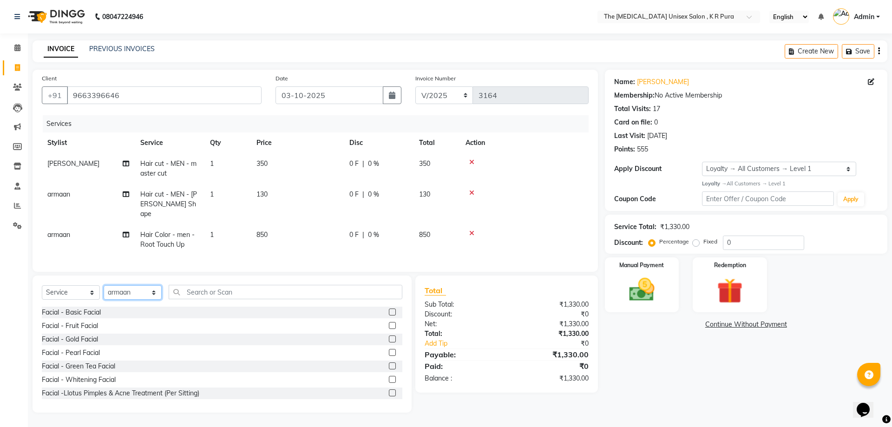
click at [157, 286] on select "Select Stylist [PERSON_NAME] [PERSON_NAME] [PERSON_NAME] [PERSON_NAME]" at bounding box center [133, 292] width 58 height 14
select select "86389"
click at [104, 285] on select "Select Stylist [PERSON_NAME] [PERSON_NAME] [PERSON_NAME] [PERSON_NAME]" at bounding box center [133, 292] width 58 height 14
click at [246, 288] on input "text" at bounding box center [286, 292] width 234 height 14
click at [79, 312] on div "Facial - Basic Facial" at bounding box center [71, 313] width 59 height 10
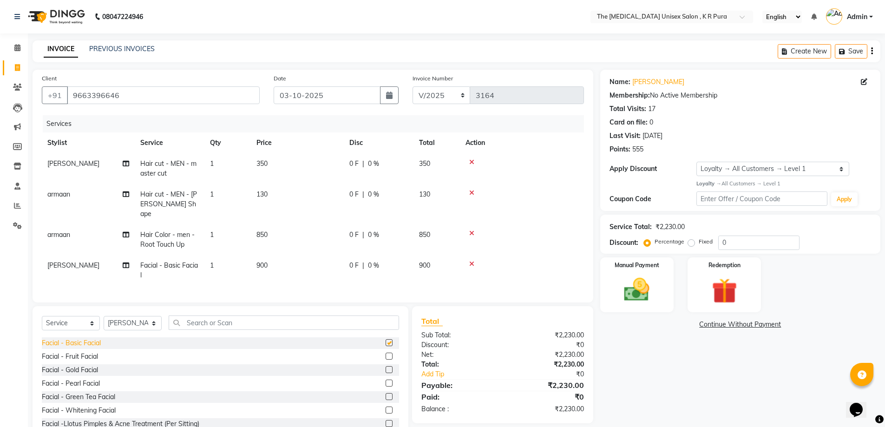
checkbox input "false"
drag, startPoint x: 266, startPoint y: 256, endPoint x: 299, endPoint y: 257, distance: 33.0
click at [272, 257] on td "900" at bounding box center [297, 270] width 93 height 31
select select "86389"
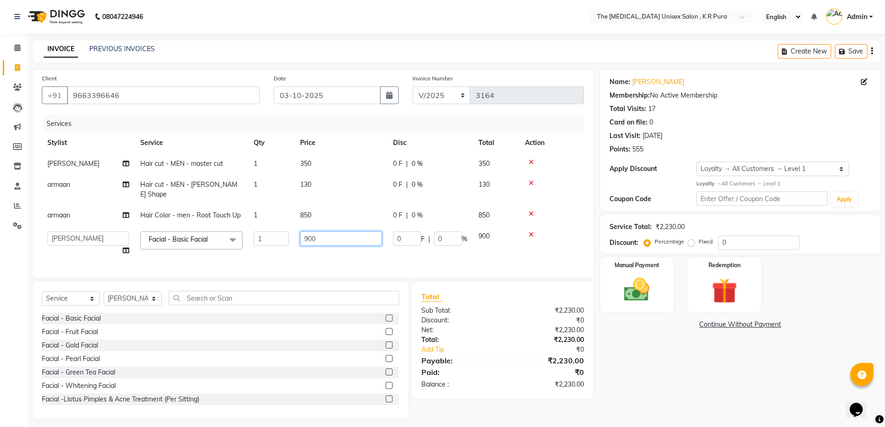
click at [334, 232] on input "900" at bounding box center [341, 238] width 82 height 14
type input "9"
type input "1170"
click at [402, 247] on td "0 F | 0 %" at bounding box center [431, 243] width 86 height 35
select select "86389"
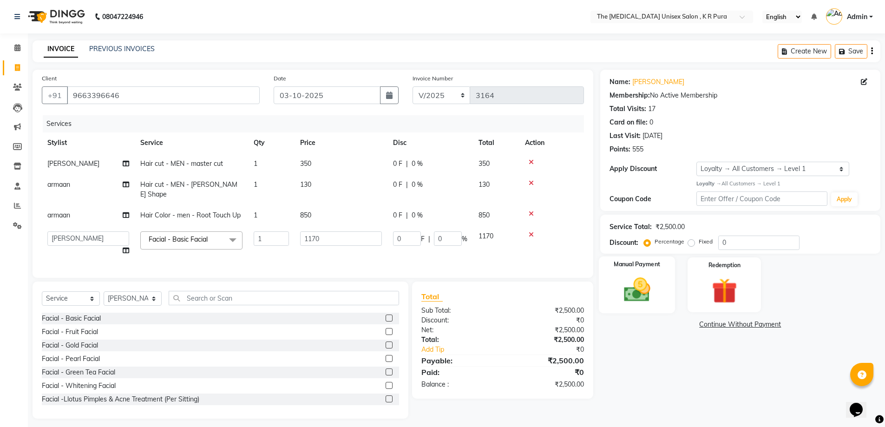
click at [644, 289] on img at bounding box center [637, 290] width 43 height 30
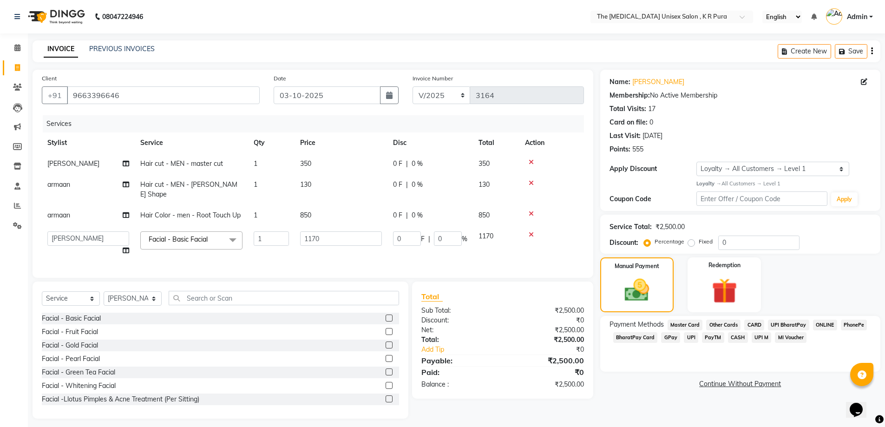
click at [673, 338] on span "GPay" at bounding box center [670, 337] width 19 height 11
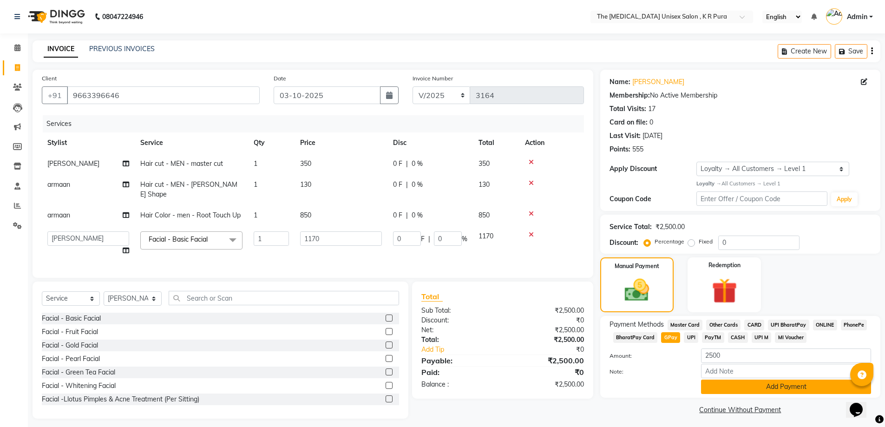
click at [763, 386] on button "Add Payment" at bounding box center [786, 387] width 170 height 14
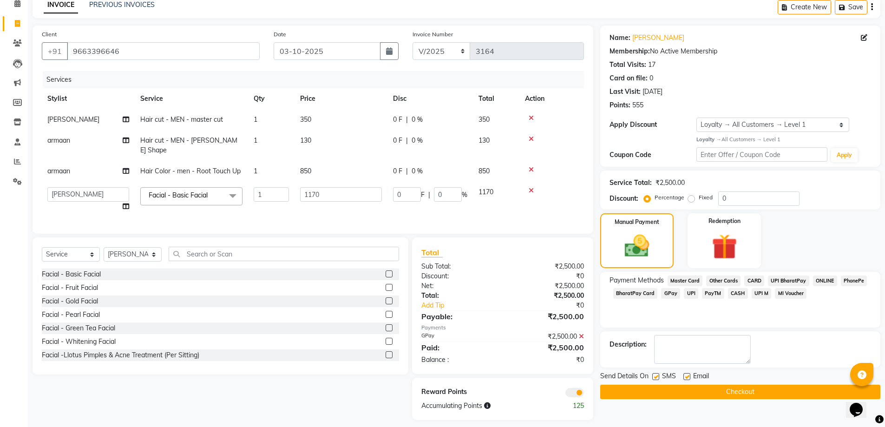
scroll to position [46, 0]
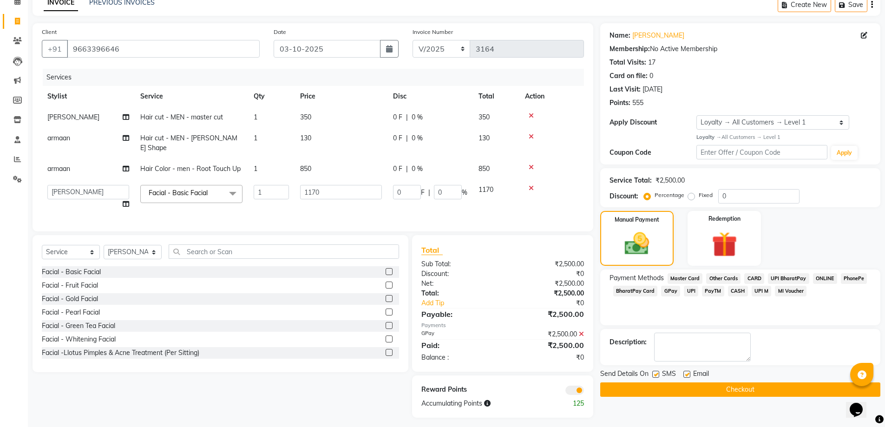
click at [745, 392] on button "Checkout" at bounding box center [740, 390] width 280 height 14
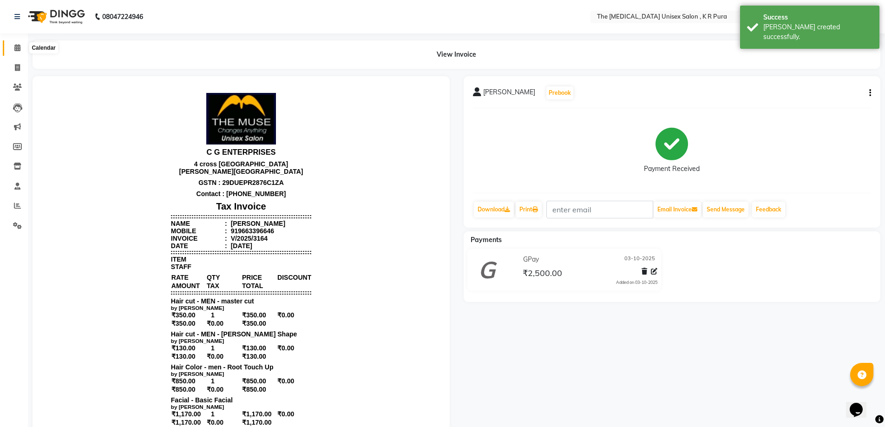
drag, startPoint x: 25, startPoint y: 48, endPoint x: 18, endPoint y: 47, distance: 7.0
click at [25, 48] on span at bounding box center [17, 48] width 16 height 11
click at [18, 48] on icon at bounding box center [17, 47] width 6 height 7
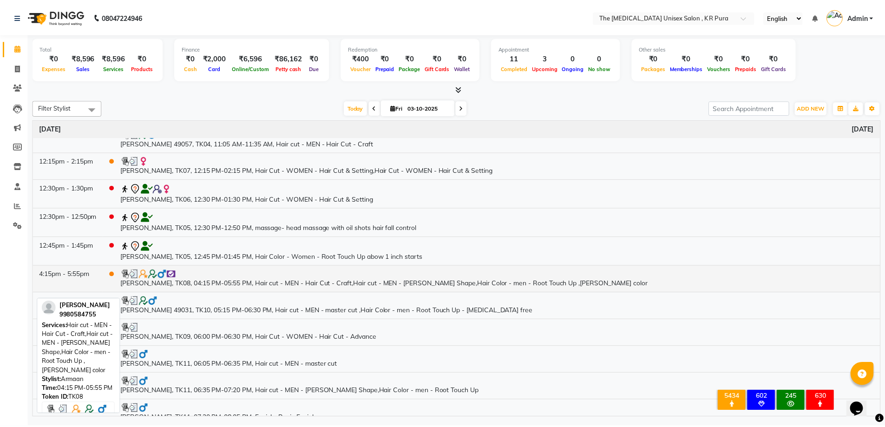
scroll to position [103, 0]
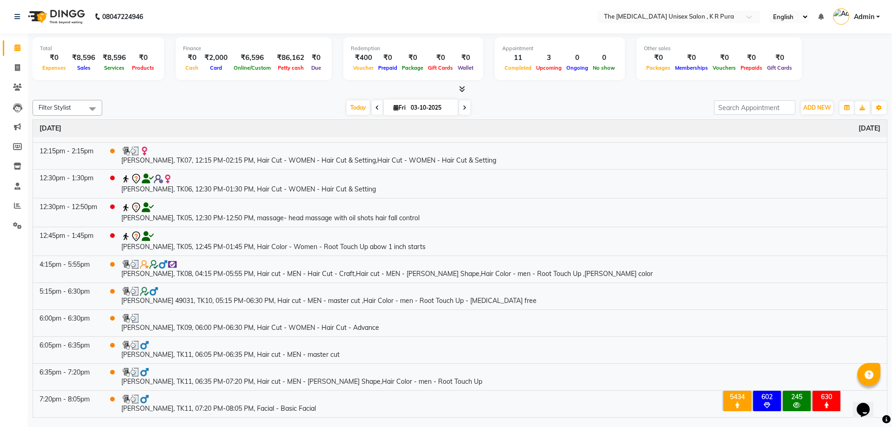
click at [459, 88] on icon at bounding box center [462, 89] width 6 height 7
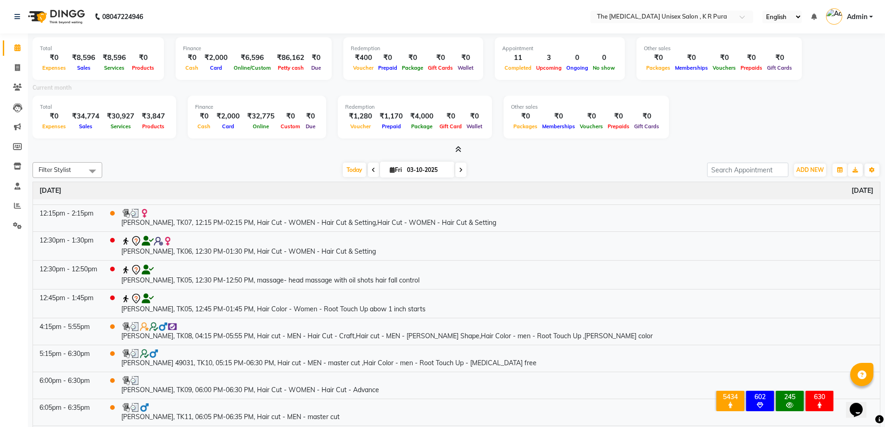
click at [704, 118] on div "Total ₹0 Expenses ₹34,774 Sales ₹30,927 Services ₹3,847 Products Finance ₹0 Cas…" at bounding box center [457, 119] width 848 height 46
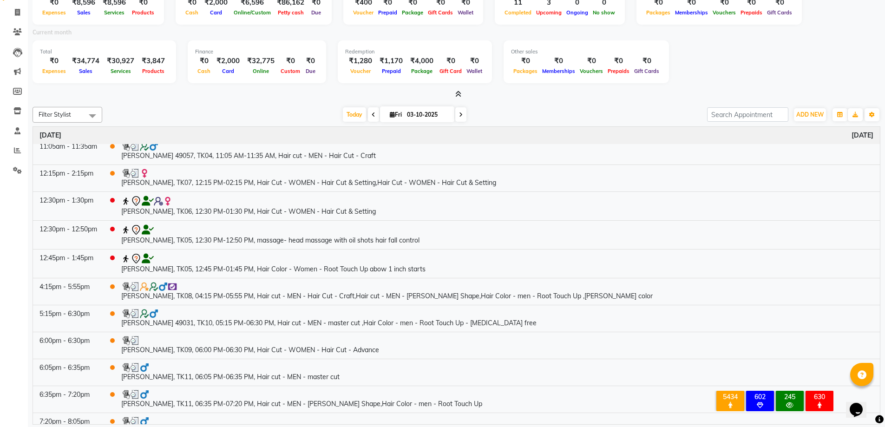
scroll to position [93, 0]
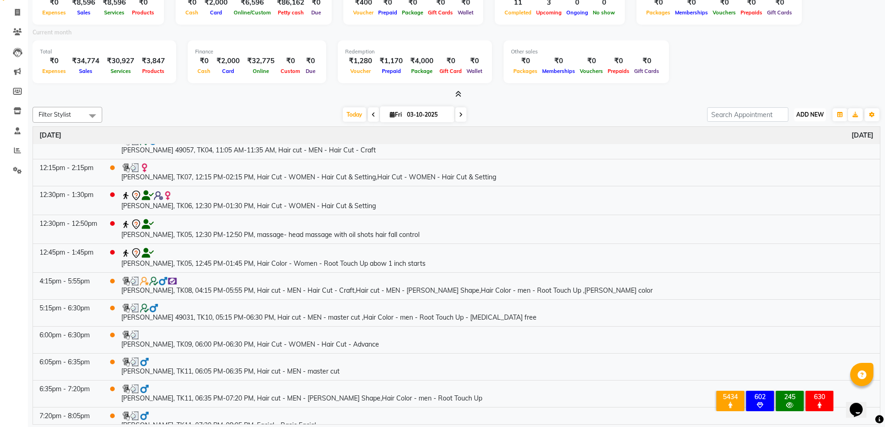
click at [818, 120] on button "ADD NEW Toggle Dropdown" at bounding box center [810, 114] width 32 height 13
click at [774, 143] on link "Add Invoice" at bounding box center [788, 145] width 73 height 12
select select "service"
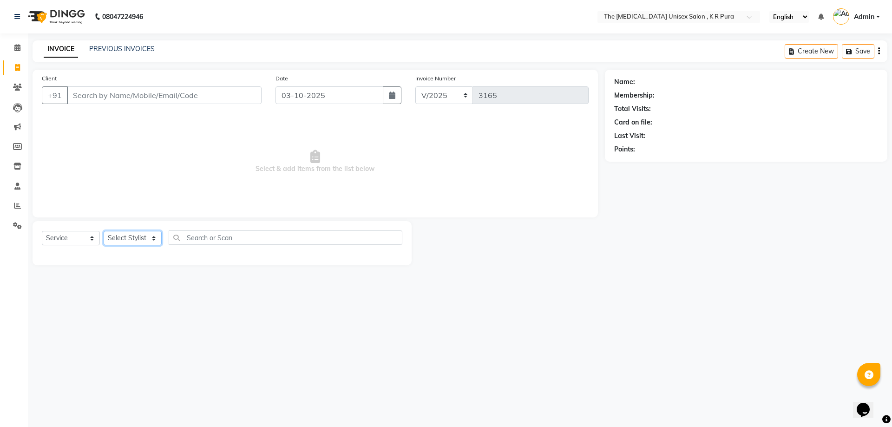
click at [135, 237] on select "Select Stylist [PERSON_NAME] [PERSON_NAME] [PERSON_NAME] [PERSON_NAME]" at bounding box center [133, 238] width 58 height 14
select select "88538"
click at [104, 231] on select "Select Stylist [PERSON_NAME] [PERSON_NAME] [PERSON_NAME] [PERSON_NAME]" at bounding box center [133, 238] width 58 height 14
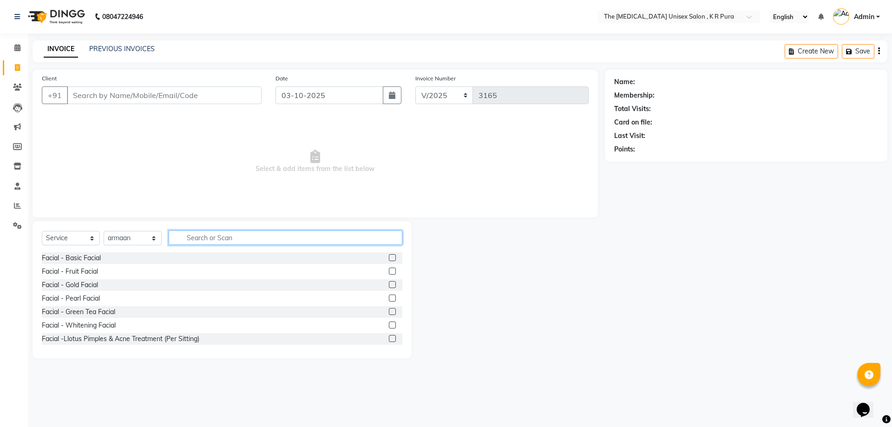
click at [209, 234] on input "text" at bounding box center [286, 238] width 234 height 14
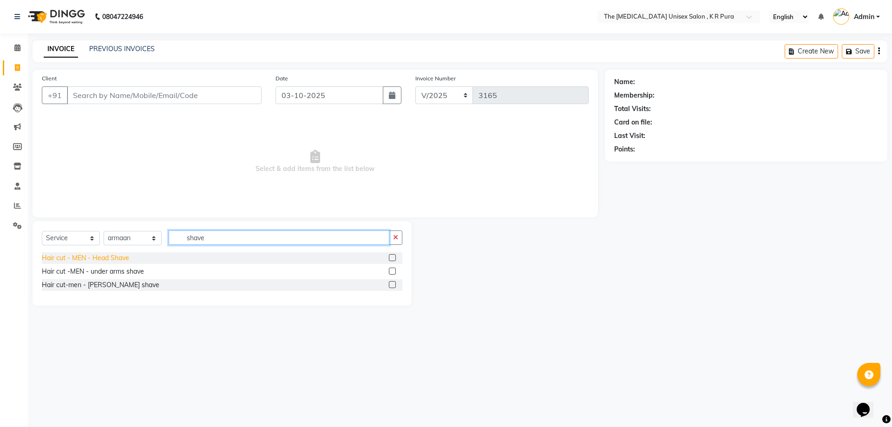
type input "shave"
click at [111, 257] on div "Hair cut - MEN - Head Shave" at bounding box center [85, 258] width 87 height 10
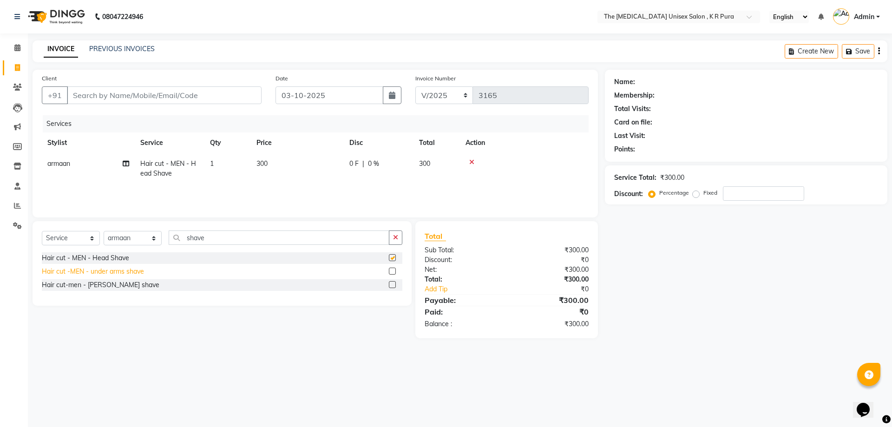
checkbox input "false"
click at [228, 239] on input "shave" at bounding box center [279, 238] width 221 height 14
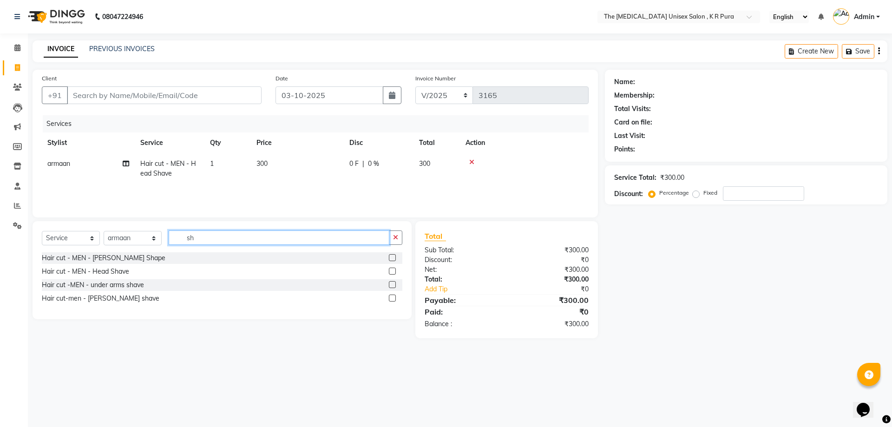
type input "s"
type input "beard"
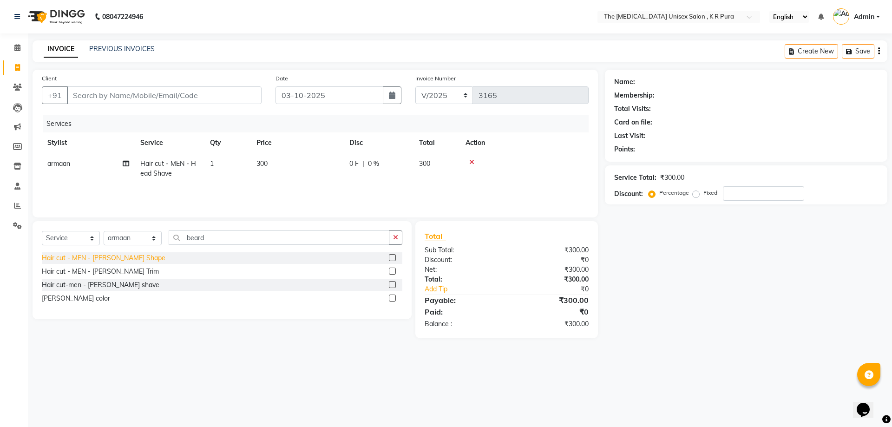
click at [96, 255] on div "Hair cut - MEN - [PERSON_NAME] Shape" at bounding box center [104, 258] width 124 height 10
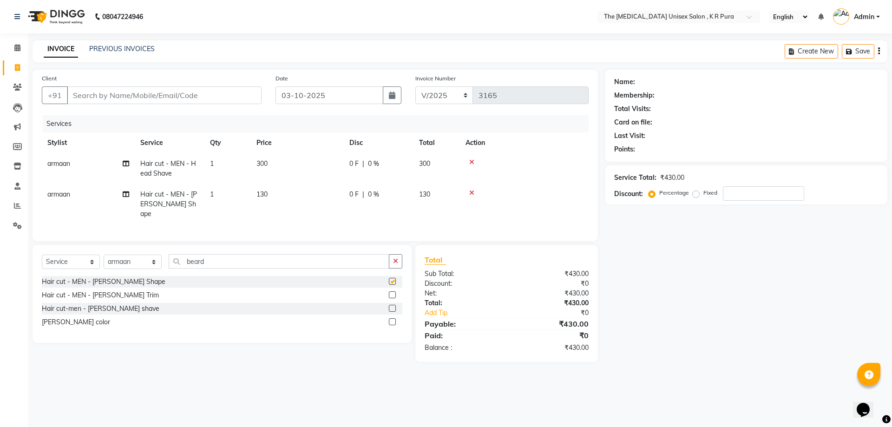
checkbox input "false"
click at [211, 259] on input "beard" at bounding box center [279, 261] width 221 height 14
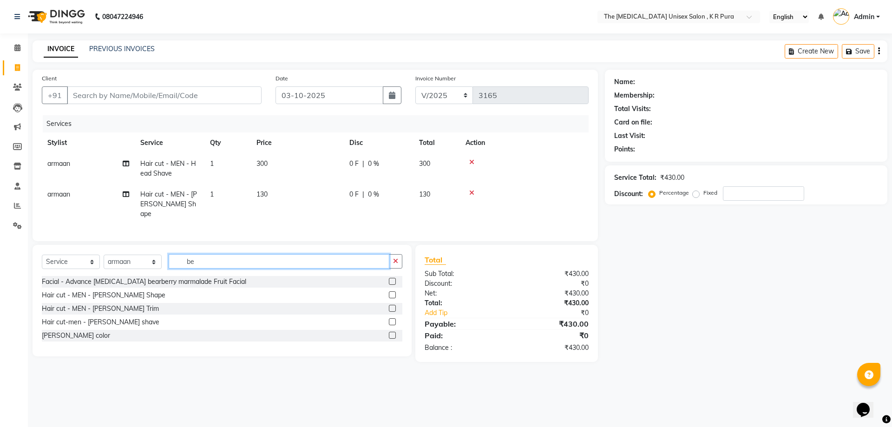
type input "b"
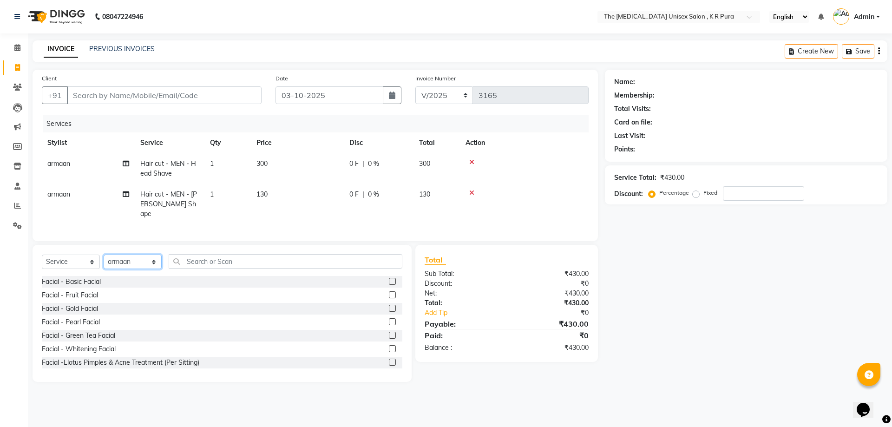
click at [153, 261] on select "Select Stylist [PERSON_NAME] [PERSON_NAME] [PERSON_NAME] [PERSON_NAME]" at bounding box center [133, 262] width 58 height 14
select select "86389"
click at [104, 255] on select "Select Stylist [PERSON_NAME] [PERSON_NAME] [PERSON_NAME] [PERSON_NAME]" at bounding box center [133, 262] width 58 height 14
click at [246, 259] on input "text" at bounding box center [286, 261] width 234 height 14
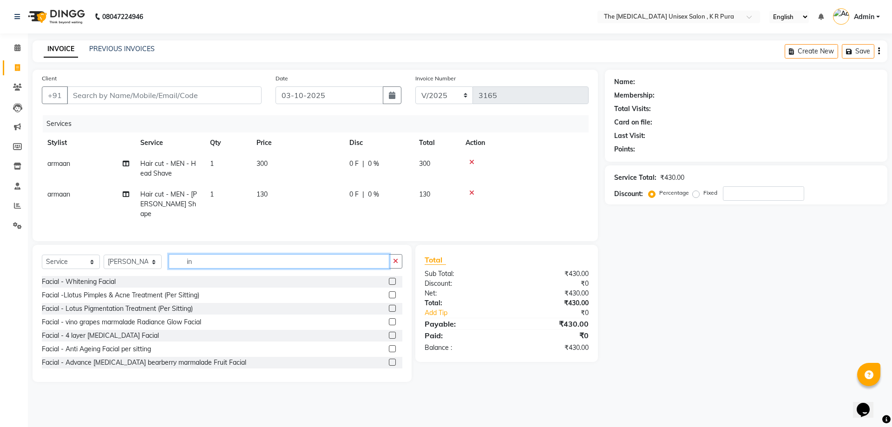
type input "i"
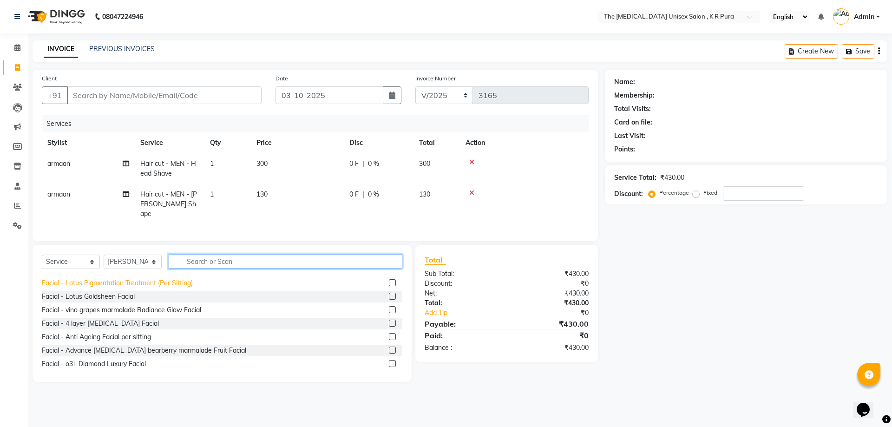
scroll to position [46, 0]
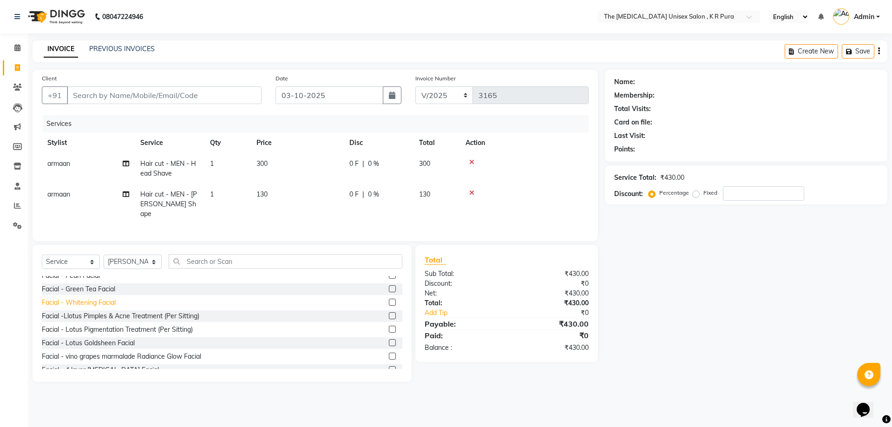
click at [99, 300] on div "Facial - Whitening Facial" at bounding box center [79, 303] width 74 height 10
checkbox input "false"
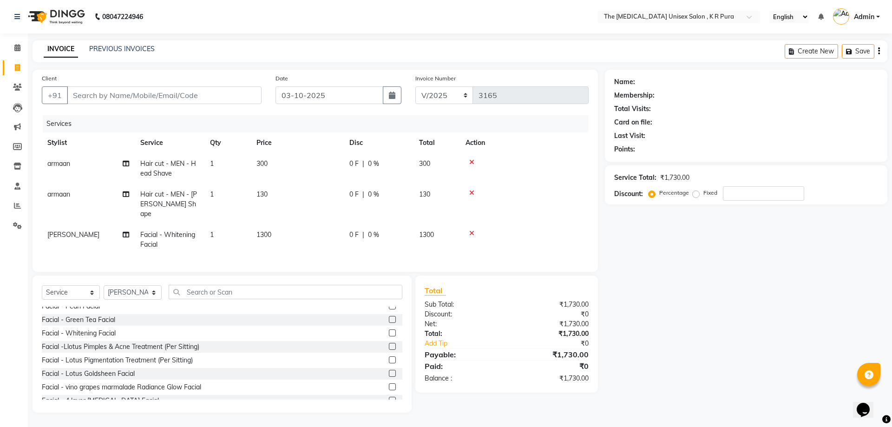
click at [262, 231] on span "1300" at bounding box center [264, 235] width 15 height 8
select select "86389"
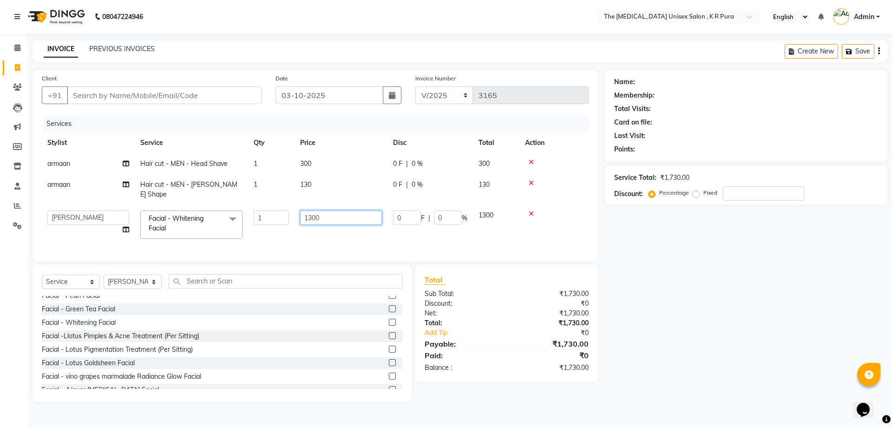
click at [313, 211] on input "1300" at bounding box center [341, 218] width 82 height 14
type input "3500"
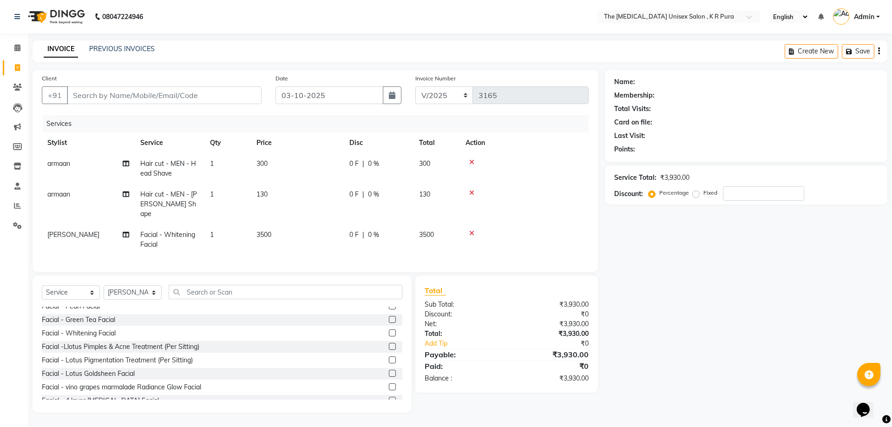
click at [320, 224] on td "3500" at bounding box center [297, 239] width 93 height 31
select select "86389"
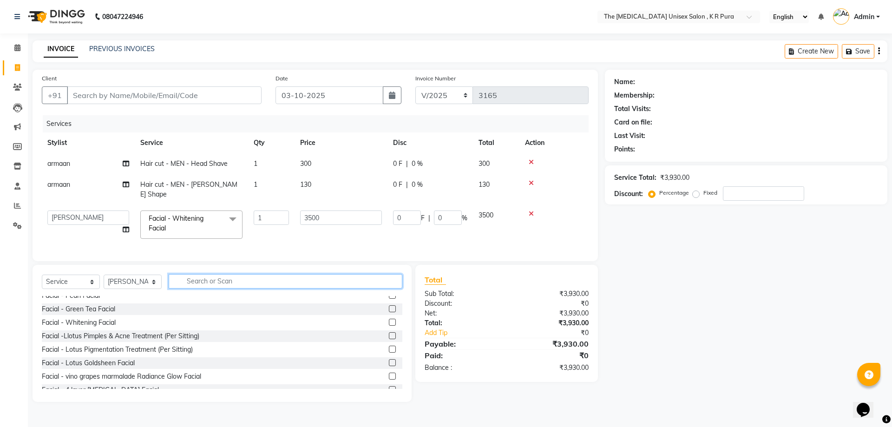
click at [242, 282] on input "text" at bounding box center [286, 281] width 234 height 14
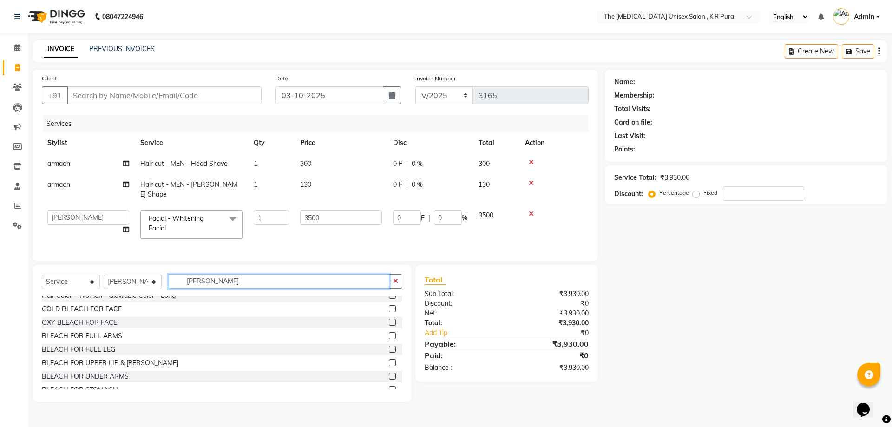
scroll to position [0, 0]
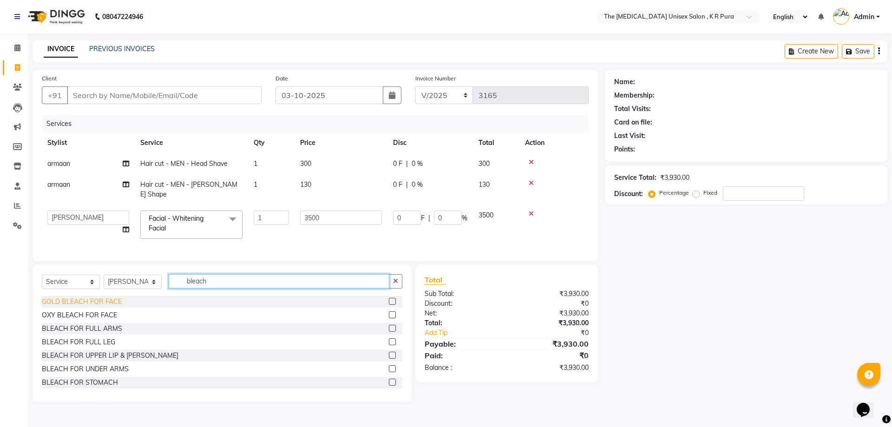
type input "bleach"
click at [96, 302] on div "GOLD BLEACH FOR FACE" at bounding box center [82, 302] width 80 height 10
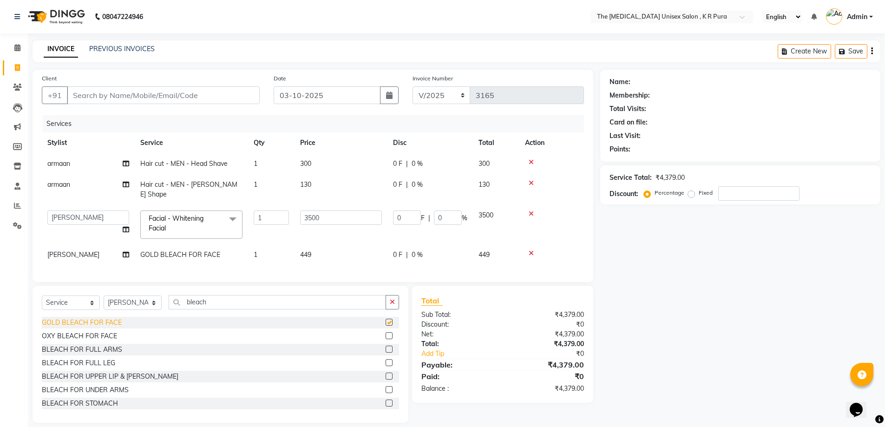
checkbox input "false"
click at [327, 211] on input "3500" at bounding box center [341, 218] width 82 height 14
type input "3000"
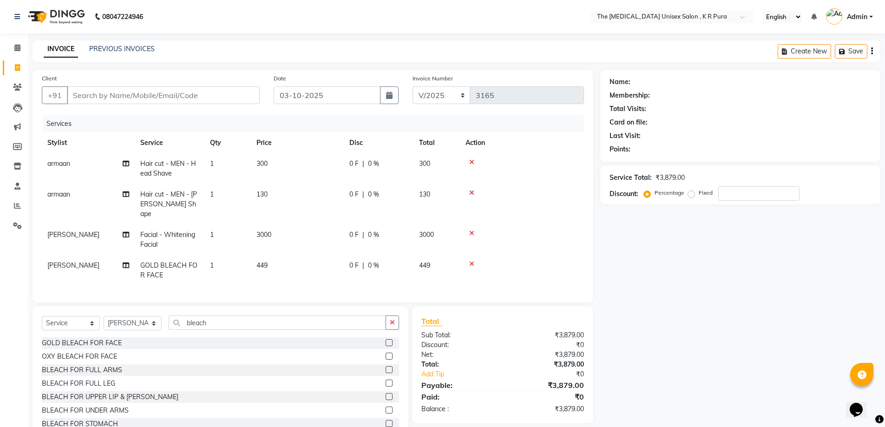
click at [342, 231] on td "3000" at bounding box center [297, 239] width 93 height 31
select select "86389"
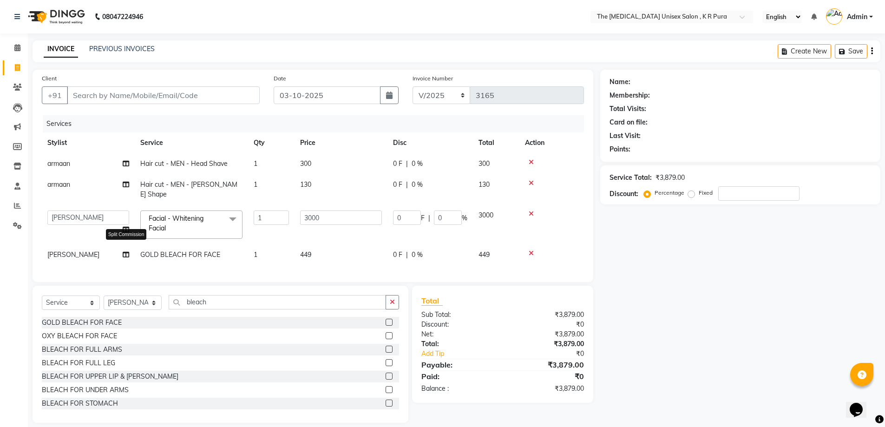
click at [125, 251] on icon at bounding box center [126, 254] width 7 height 7
select select "86389"
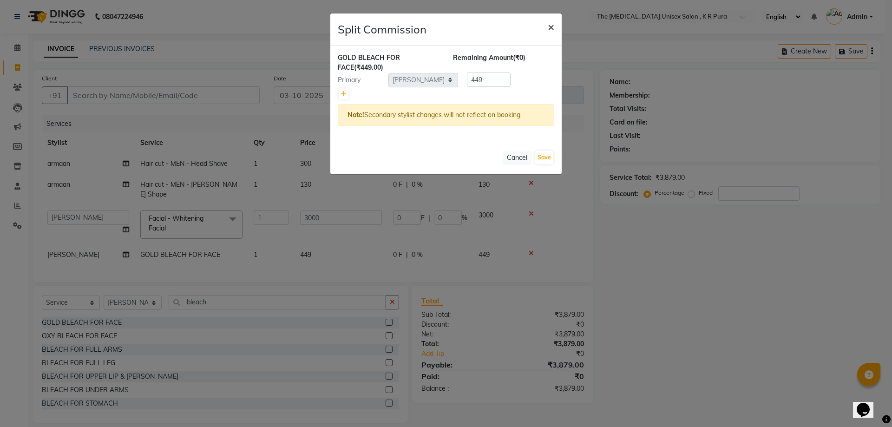
click at [553, 23] on span "×" at bounding box center [551, 27] width 7 height 14
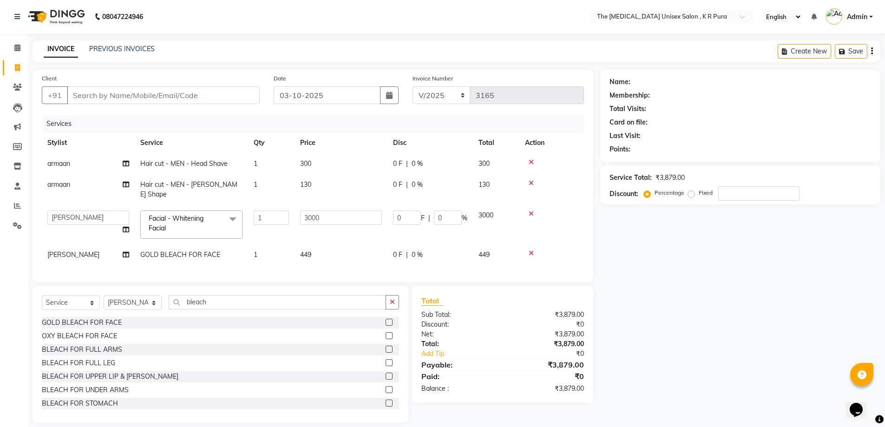
click at [530, 250] on icon at bounding box center [531, 253] width 5 height 7
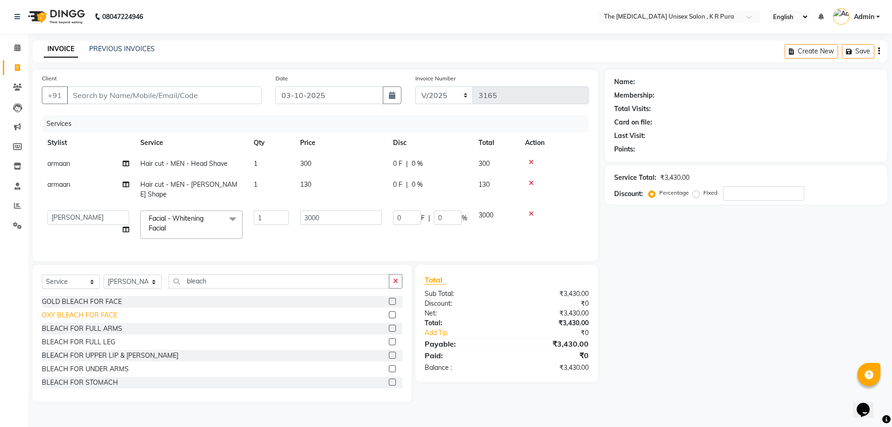
click at [70, 315] on div "OXY BLEACH FOR FACE" at bounding box center [79, 315] width 75 height 10
checkbox input "false"
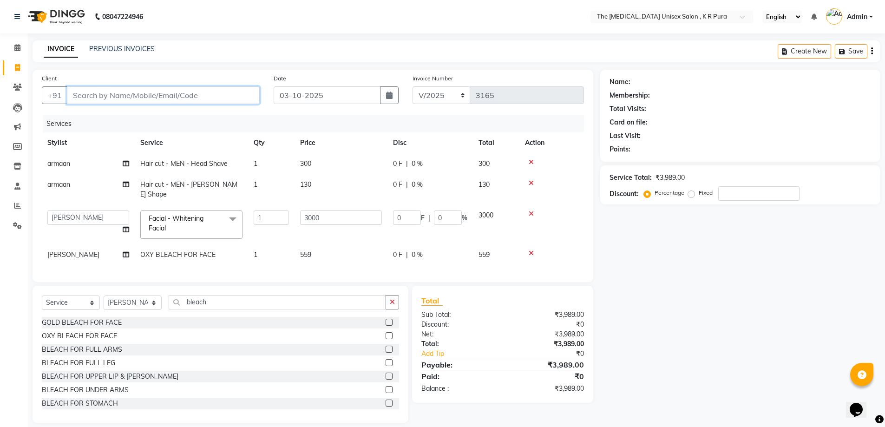
click at [191, 95] on input "Client" at bounding box center [163, 95] width 193 height 18
type input "8"
type input "0"
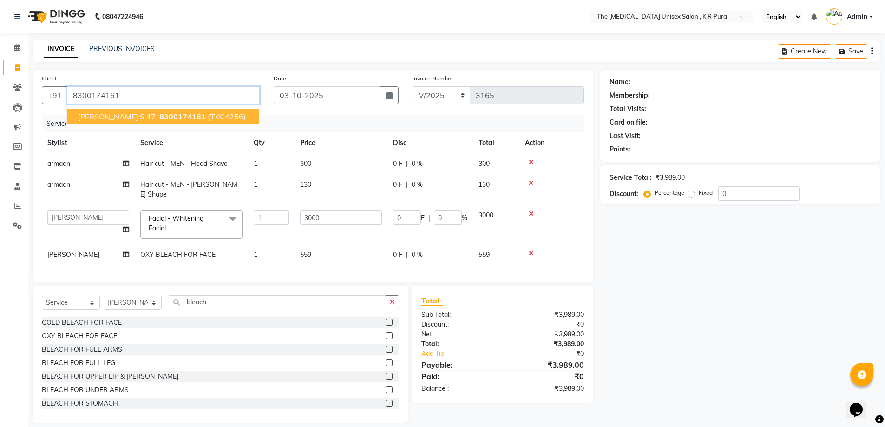
type input "8300174161"
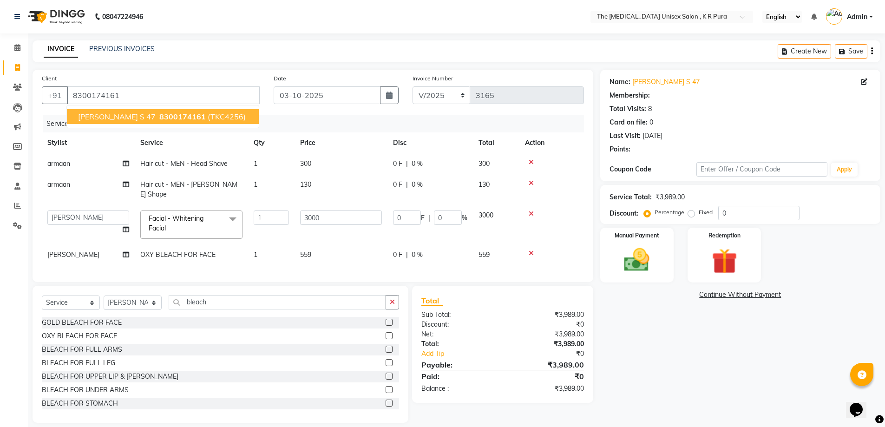
select select "2: Object"
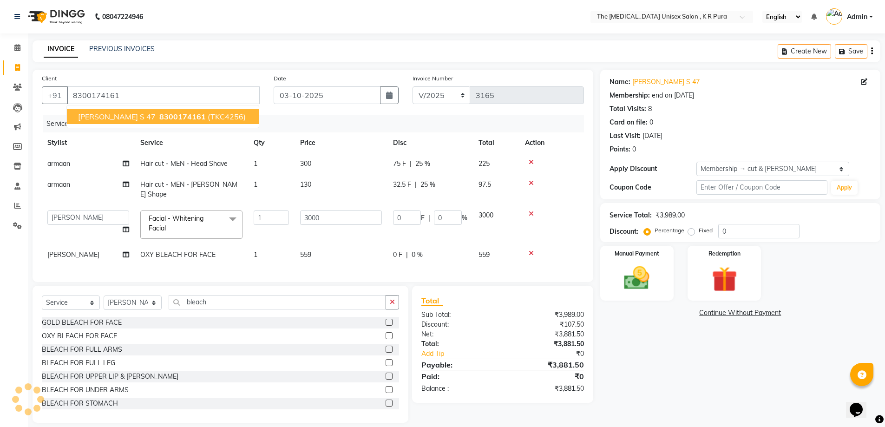
click at [159, 120] on span "8300174161" at bounding box center [182, 116] width 46 height 9
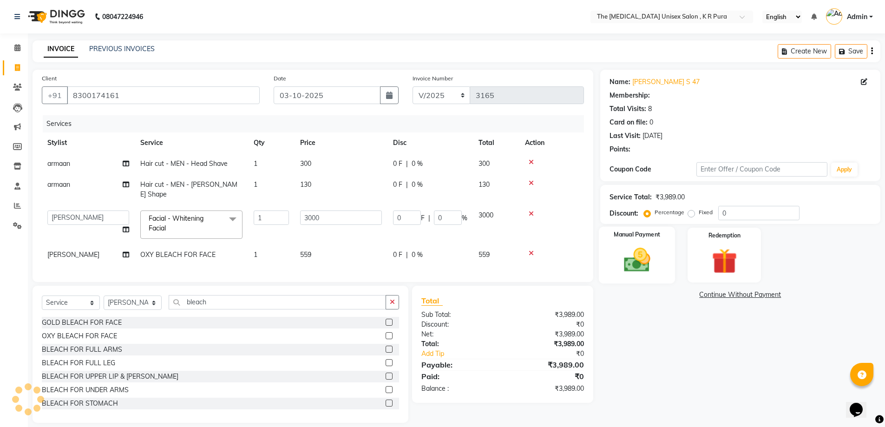
select select "2: Object"
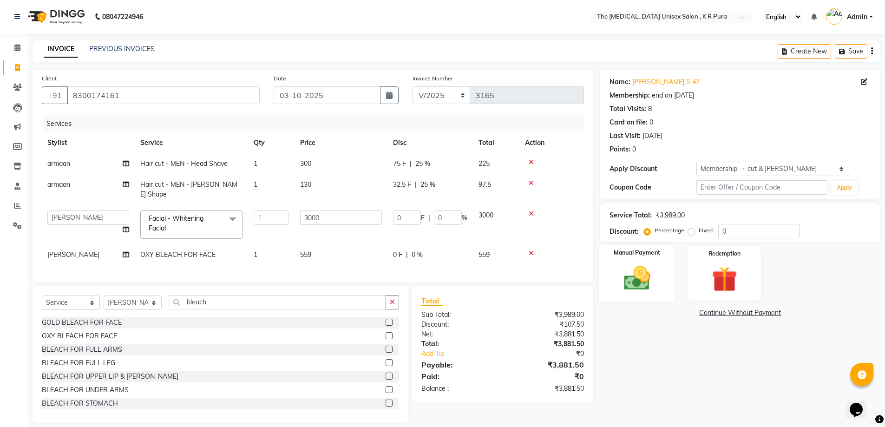
click at [635, 280] on img at bounding box center [637, 278] width 43 height 30
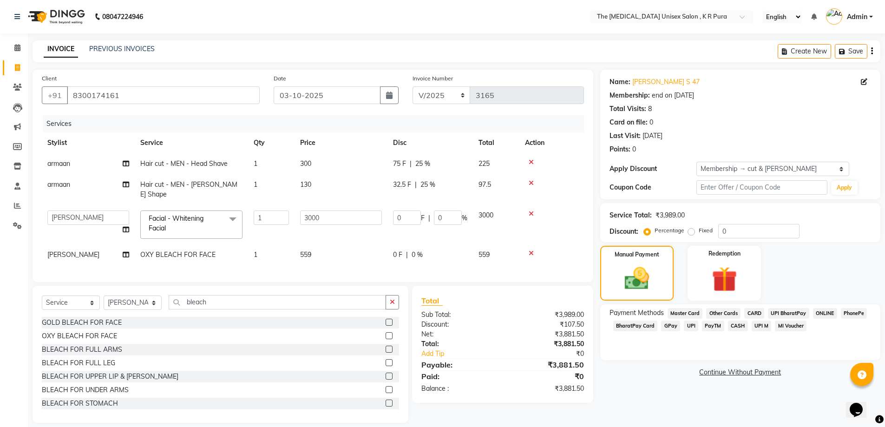
click at [668, 329] on span "GPay" at bounding box center [670, 326] width 19 height 11
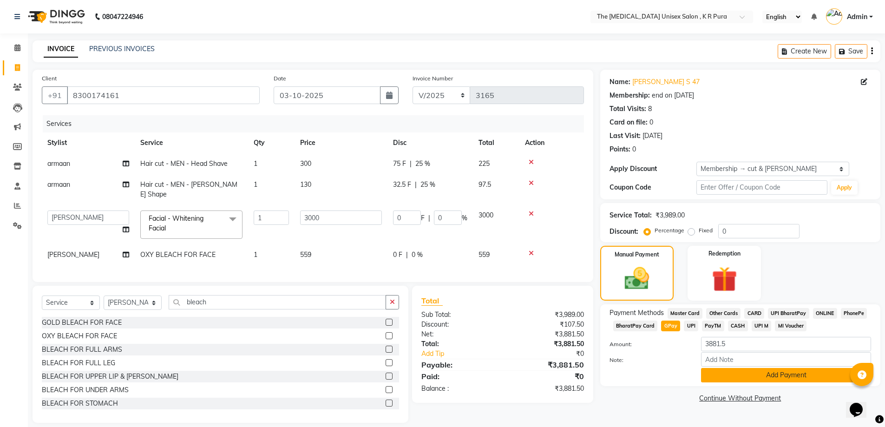
click at [751, 379] on button "Add Payment" at bounding box center [786, 375] width 170 height 14
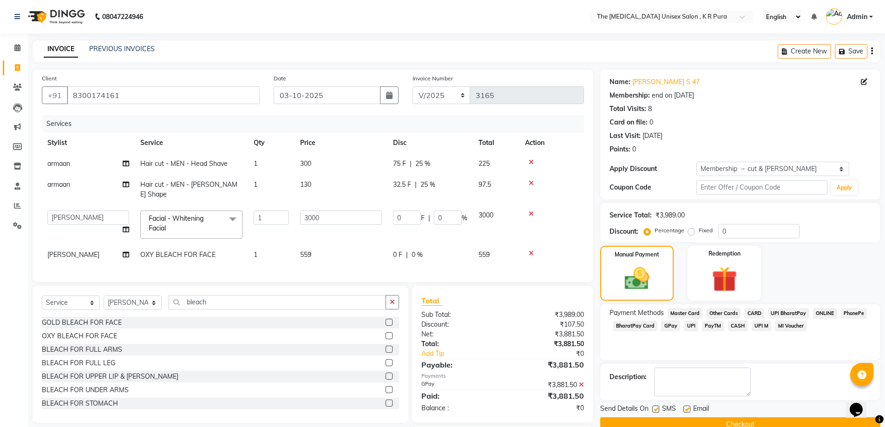
click at [762, 421] on button "Checkout" at bounding box center [740, 424] width 280 height 14
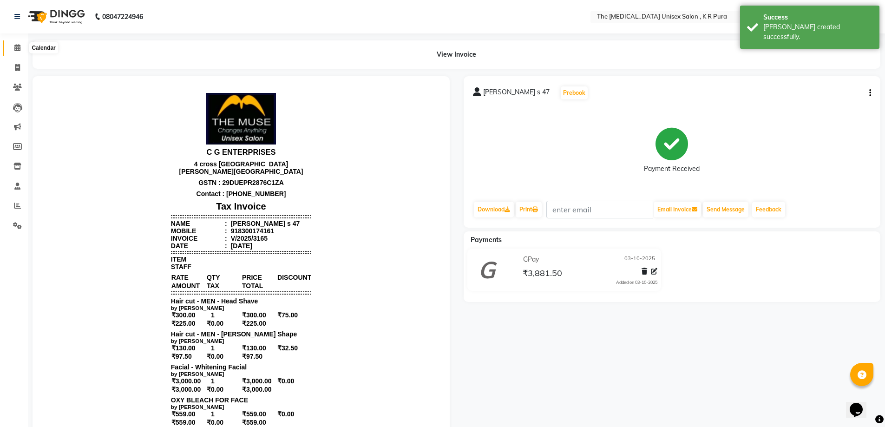
click at [14, 46] on icon at bounding box center [17, 47] width 6 height 7
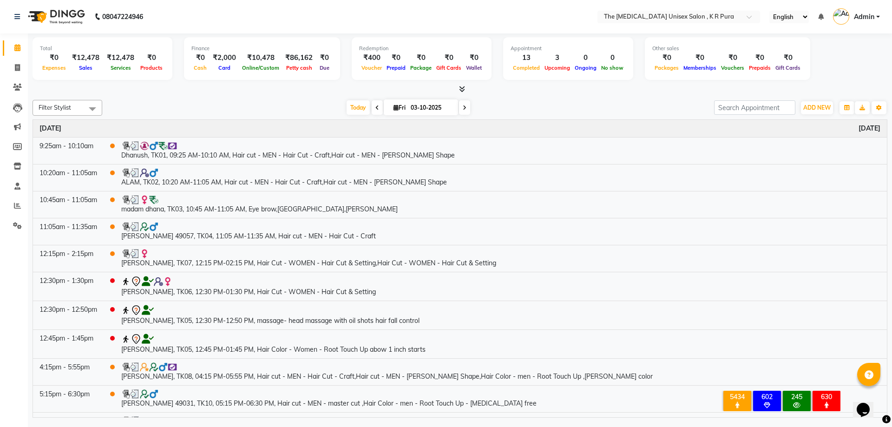
click at [460, 89] on icon at bounding box center [462, 89] width 6 height 7
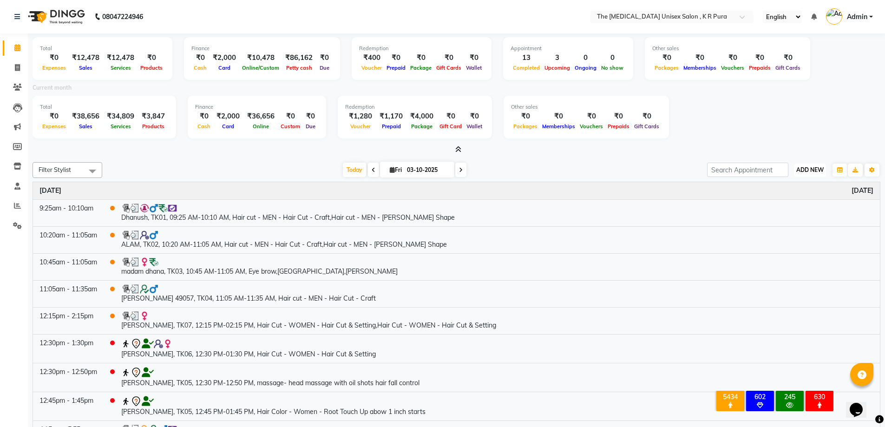
click at [807, 172] on span "ADD NEW" at bounding box center [810, 169] width 27 height 7
click at [790, 202] on link "Add Invoice" at bounding box center [788, 200] width 73 height 12
select select "service"
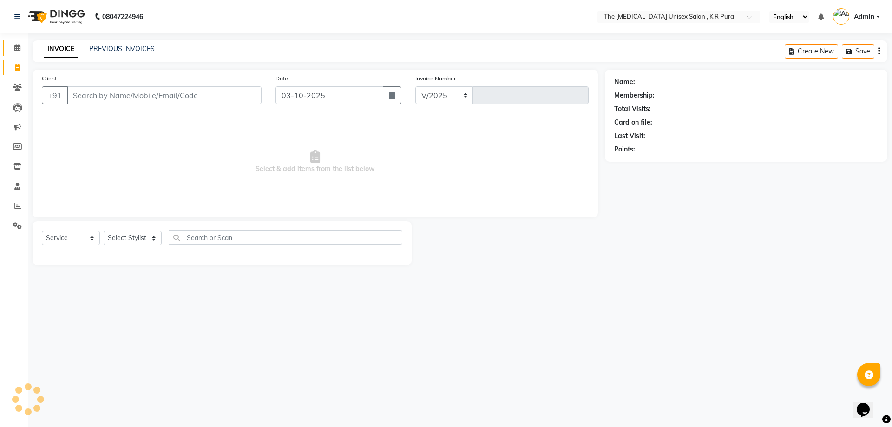
select select "4050"
type input "3166"
click at [197, 88] on input "Client" at bounding box center [164, 95] width 195 height 18
click at [202, 101] on input "Client" at bounding box center [164, 95] width 195 height 18
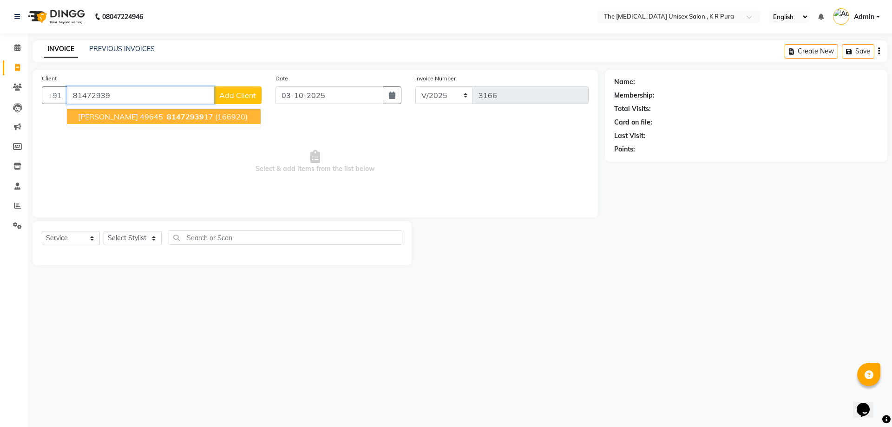
click at [167, 121] on span "81472939" at bounding box center [185, 116] width 37 height 9
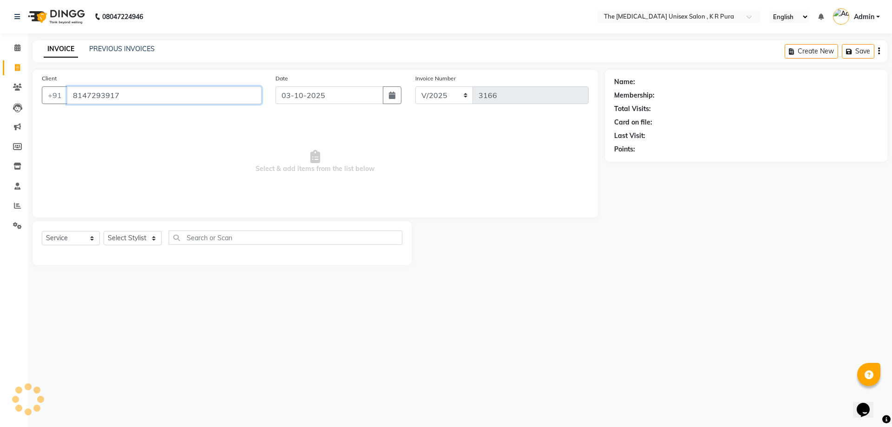
type input "8147293917"
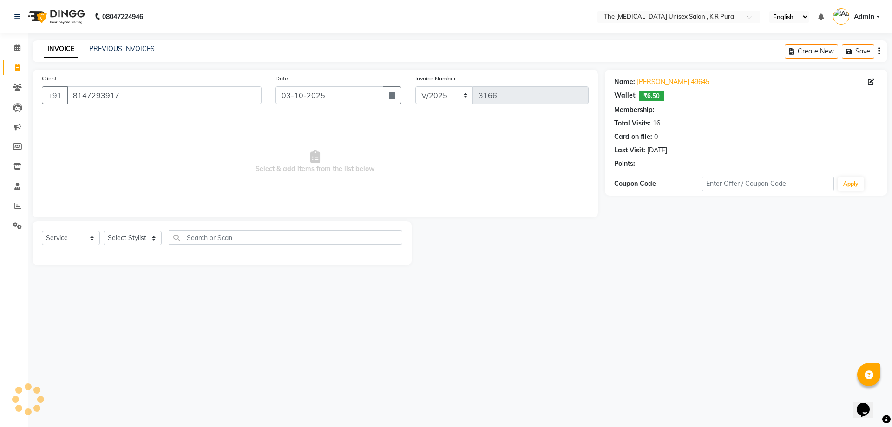
select select "1: Object"
click at [148, 239] on select "Select Stylist [PERSON_NAME] [PERSON_NAME] [PERSON_NAME] [PERSON_NAME]" at bounding box center [133, 238] width 58 height 14
select select "88538"
click at [104, 231] on select "Select Stylist [PERSON_NAME] [PERSON_NAME] [PERSON_NAME] [PERSON_NAME]" at bounding box center [133, 238] width 58 height 14
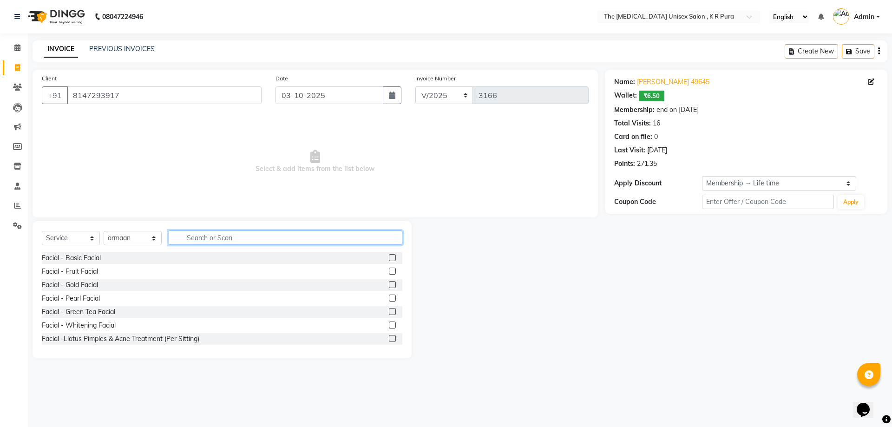
click at [208, 239] on input "text" at bounding box center [286, 238] width 234 height 14
type input "cut"
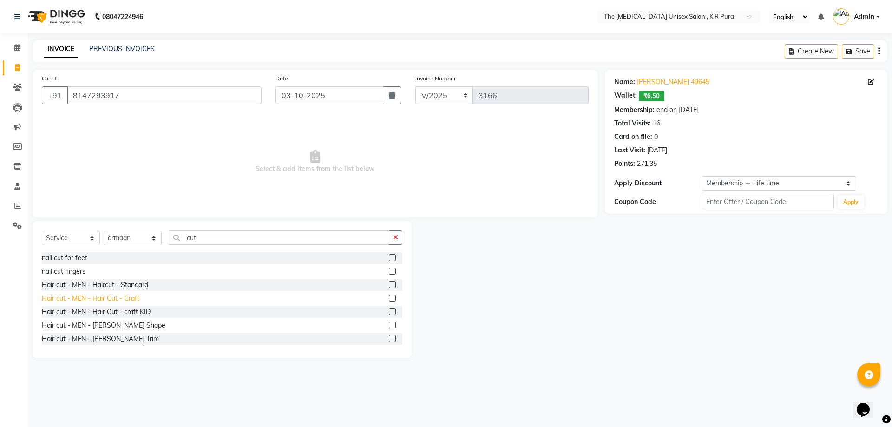
click at [132, 296] on div "Hair cut - MEN - Hair Cut - Craft" at bounding box center [91, 299] width 98 height 10
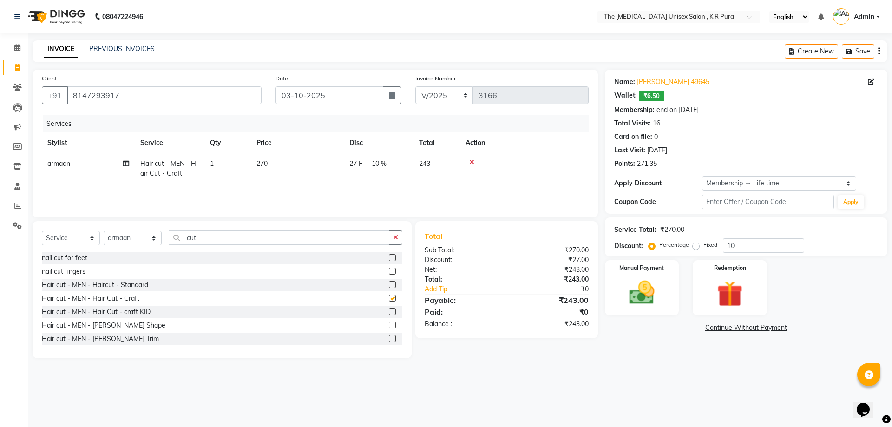
checkbox input "false"
click at [118, 325] on div "Hair cut - MEN - [PERSON_NAME] Shape" at bounding box center [104, 326] width 124 height 10
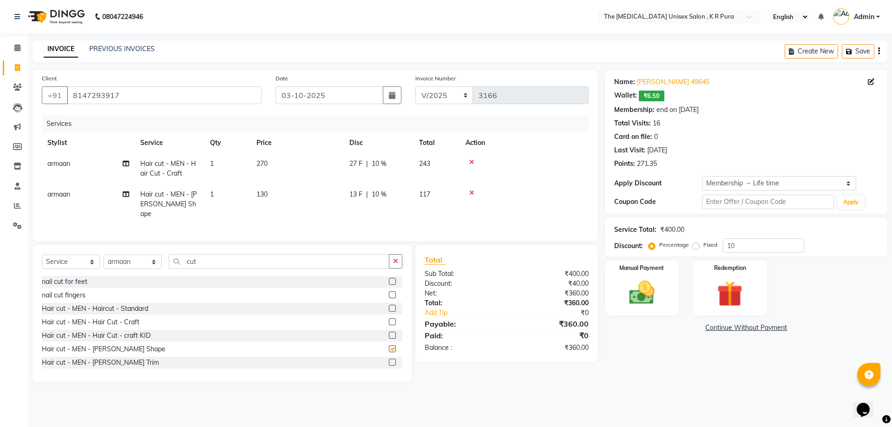
checkbox input "false"
click at [647, 296] on img at bounding box center [641, 292] width 43 height 31
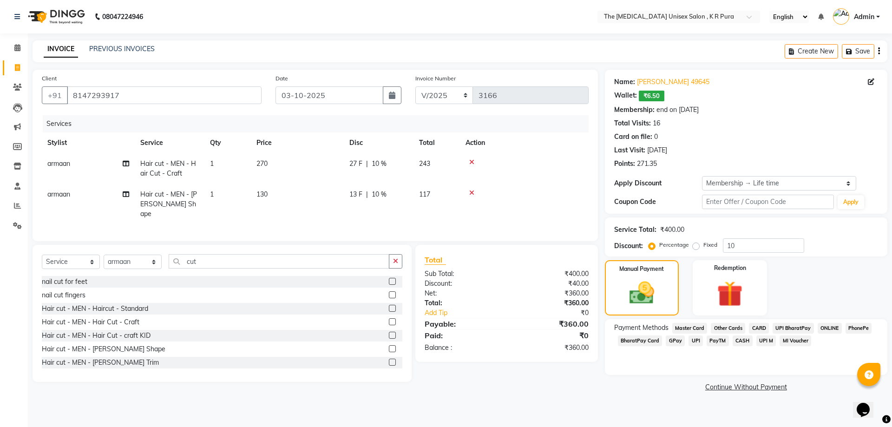
click at [671, 340] on span "GPay" at bounding box center [675, 341] width 19 height 11
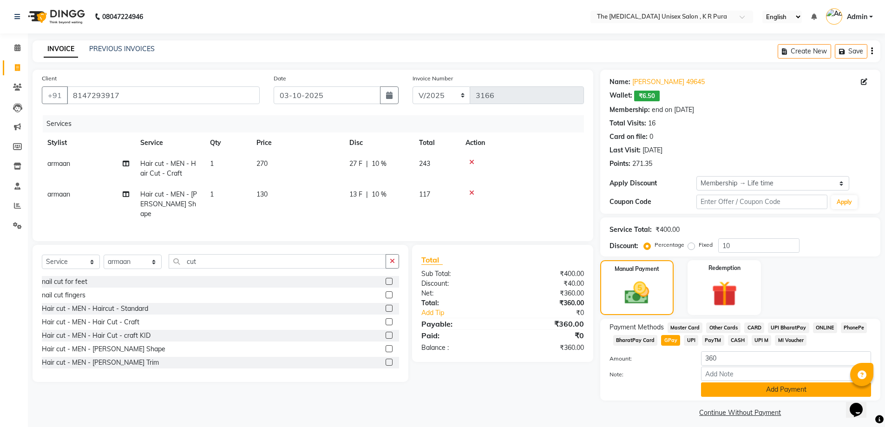
click at [744, 387] on button "Add Payment" at bounding box center [786, 390] width 170 height 14
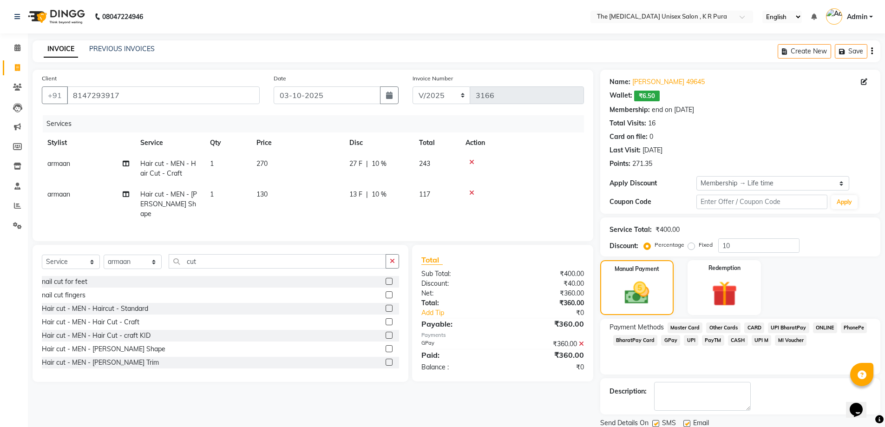
scroll to position [33, 0]
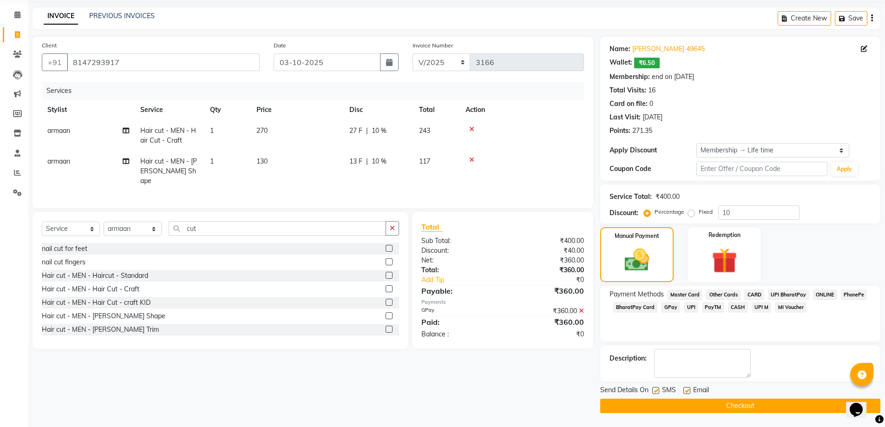
click at [745, 409] on button "Checkout" at bounding box center [740, 406] width 280 height 14
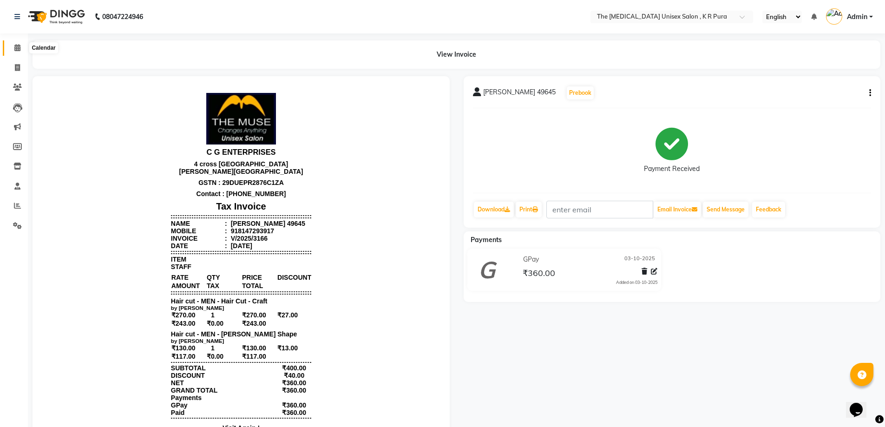
click at [18, 48] on icon at bounding box center [17, 47] width 6 height 7
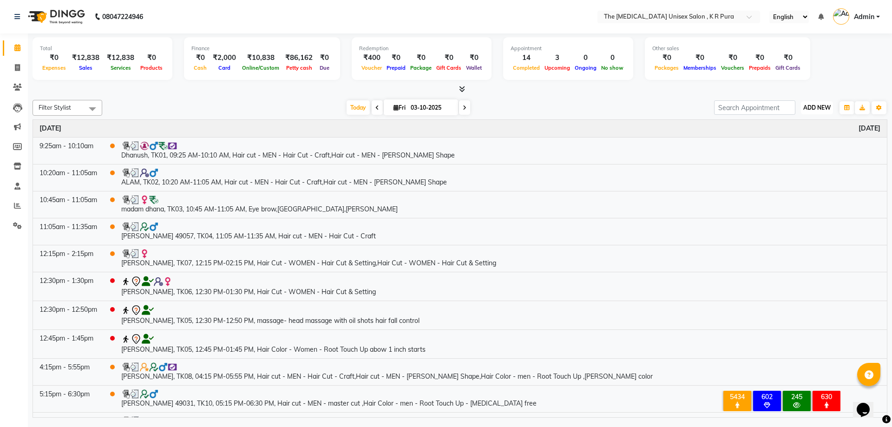
click at [820, 108] on span "ADD NEW" at bounding box center [817, 107] width 27 height 7
click at [788, 136] on link "Add Invoice" at bounding box center [795, 138] width 73 height 12
select select "service"
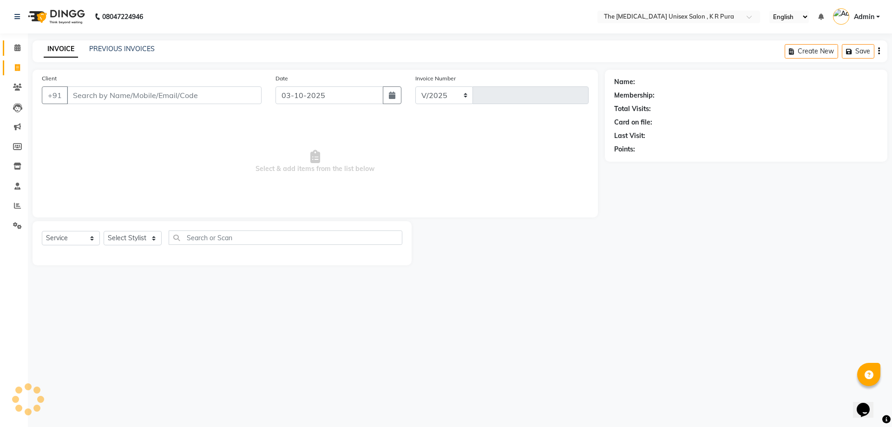
select select "4050"
type input "3167"
click at [114, 98] on input "Client" at bounding box center [164, 95] width 195 height 18
click at [179, 99] on input "Client" at bounding box center [164, 95] width 195 height 18
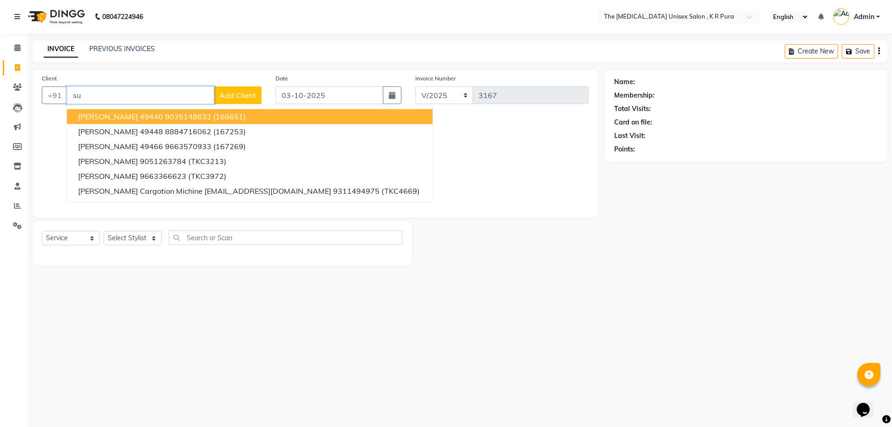
type input "s"
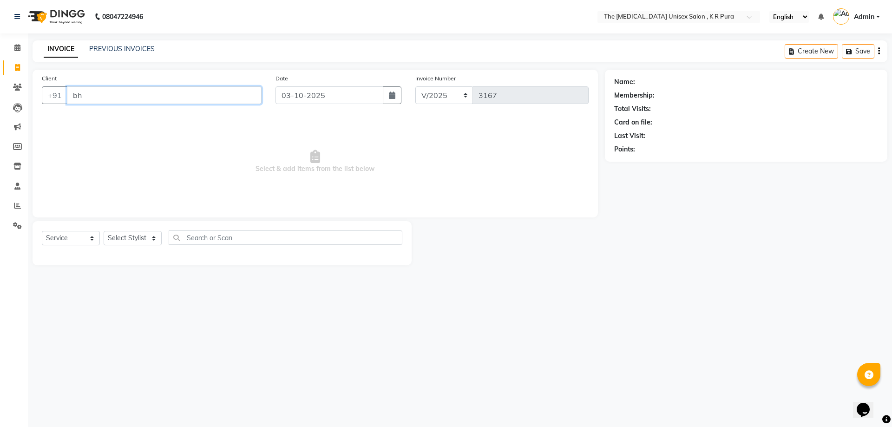
type input "b"
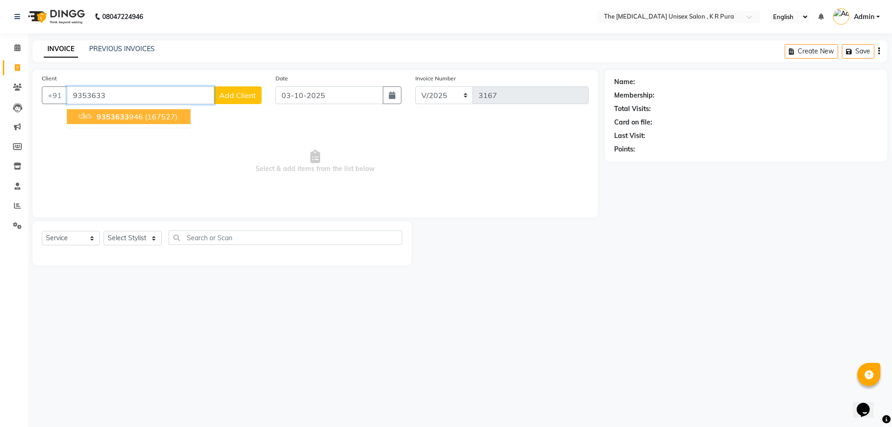
click at [141, 118] on ngb-highlight "9353633 946" at bounding box center [119, 116] width 48 height 9
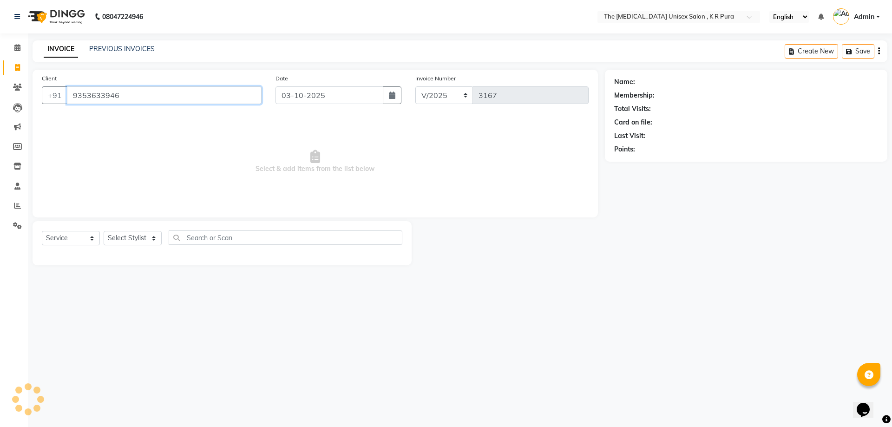
type input "9353633946"
select select "1: Object"
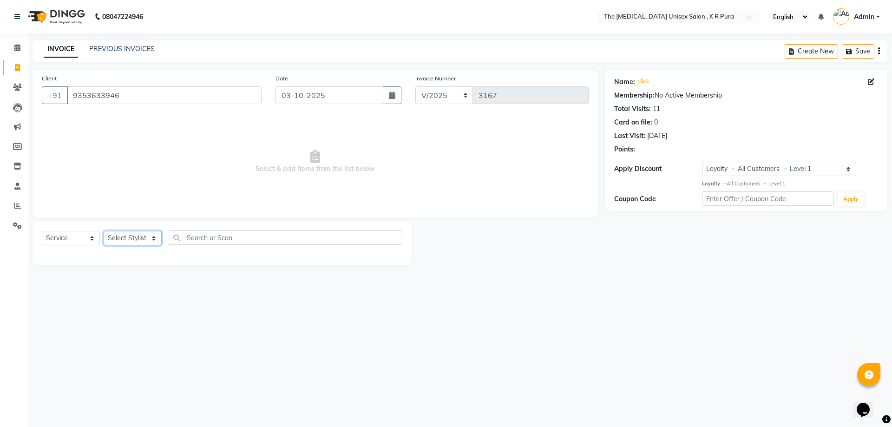
click at [146, 240] on select "Select Stylist [PERSON_NAME] [PERSON_NAME] [PERSON_NAME] [PERSON_NAME]" at bounding box center [133, 238] width 58 height 14
select select "21266"
click at [104, 231] on select "Select Stylist [PERSON_NAME] [PERSON_NAME] [PERSON_NAME] [PERSON_NAME]" at bounding box center [133, 238] width 58 height 14
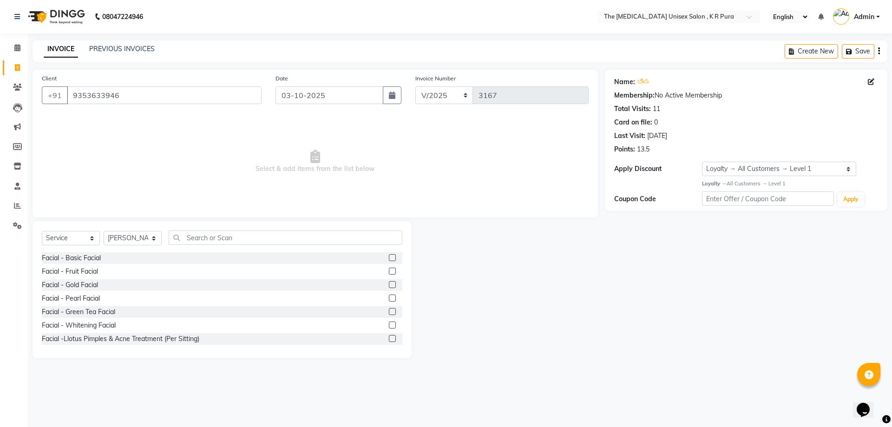
drag, startPoint x: 222, startPoint y: 234, endPoint x: 222, endPoint y: 240, distance: 6.5
click at [222, 240] on div "Select Service Product Membership Package Voucher Prepaid Gift Card Select Styl…" at bounding box center [222, 289] width 379 height 137
click at [222, 240] on input "text" at bounding box center [286, 238] width 234 height 14
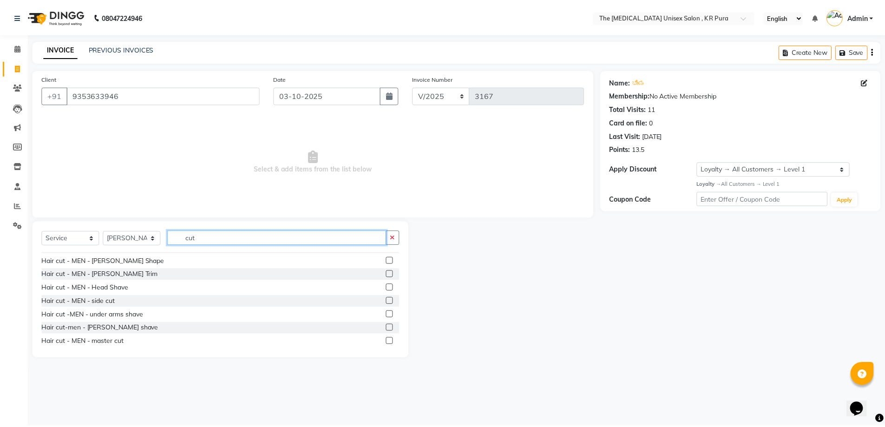
scroll to position [93, 0]
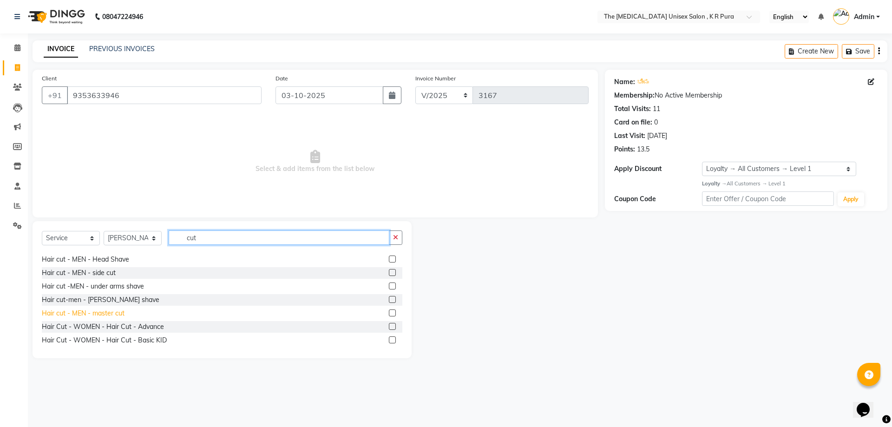
type input "cut"
click at [112, 314] on div "Hair cut - MEN - master cut" at bounding box center [83, 314] width 83 height 10
checkbox input "false"
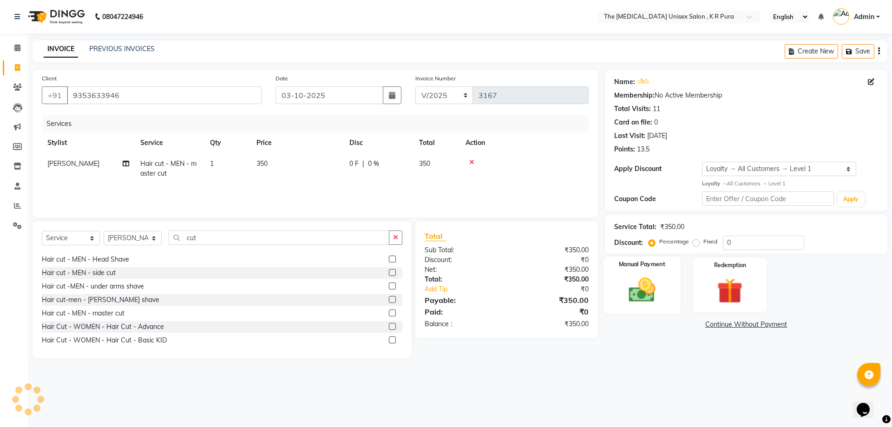
click at [647, 286] on img at bounding box center [641, 290] width 43 height 31
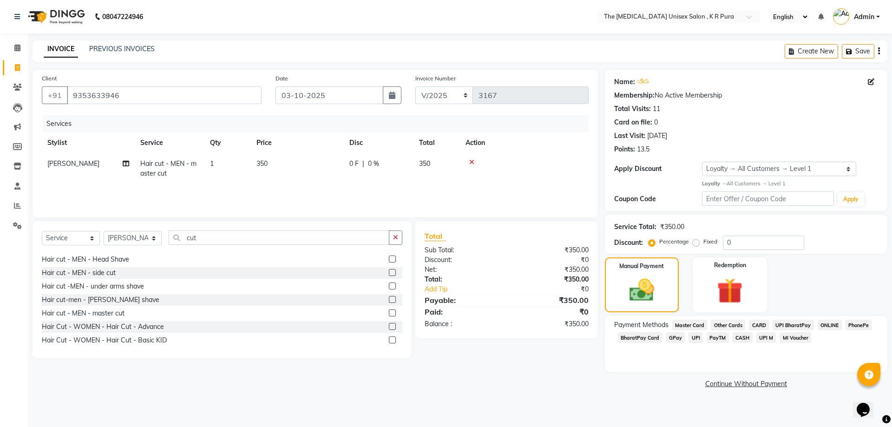
click at [673, 336] on span "GPay" at bounding box center [675, 337] width 19 height 11
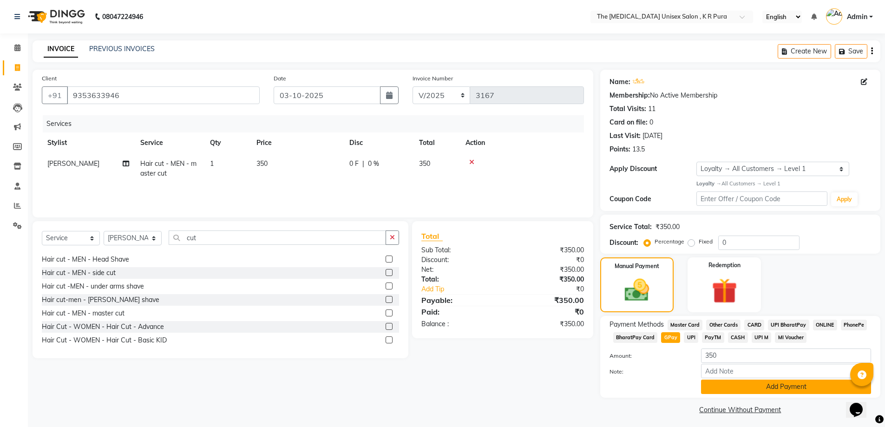
click at [727, 385] on button "Add Payment" at bounding box center [786, 387] width 170 height 14
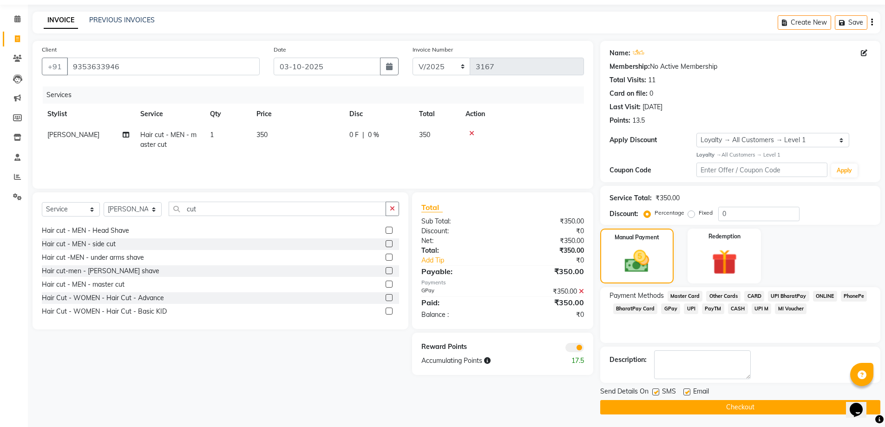
scroll to position [30, 0]
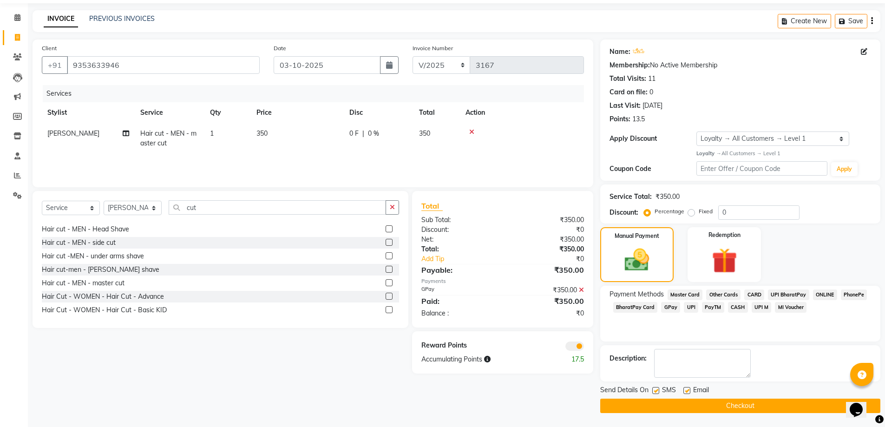
click at [748, 405] on button "Checkout" at bounding box center [740, 406] width 280 height 14
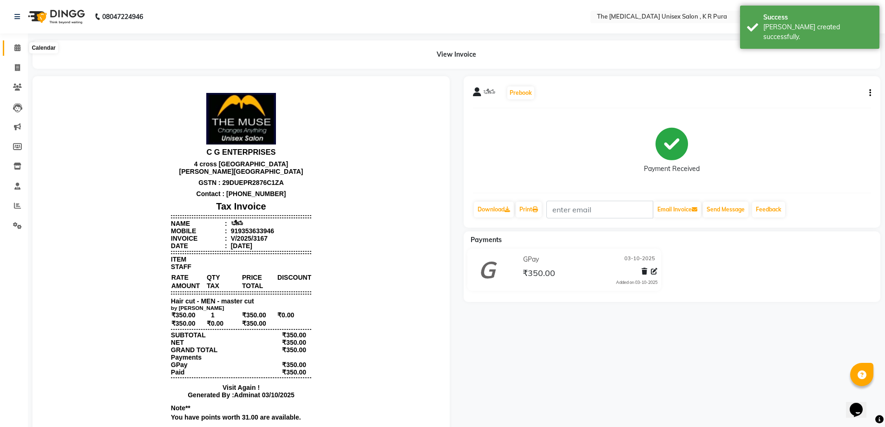
click at [18, 48] on icon at bounding box center [17, 47] width 6 height 7
